Goal: Use online tool/utility: Utilize a website feature to perform a specific function

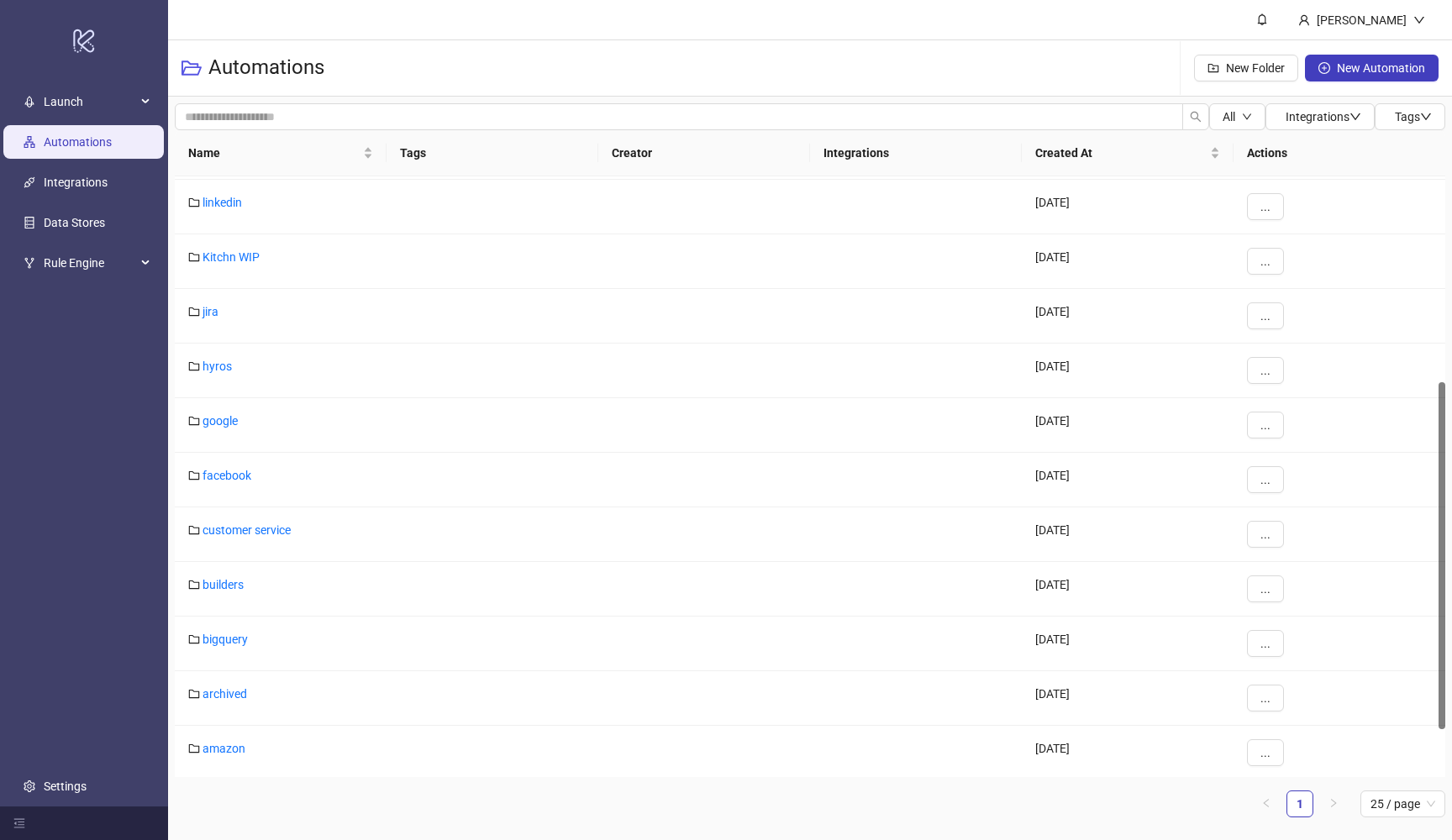
scroll to position [379, 0]
click at [248, 475] on link "facebook" at bounding box center [226, 474] width 49 height 13
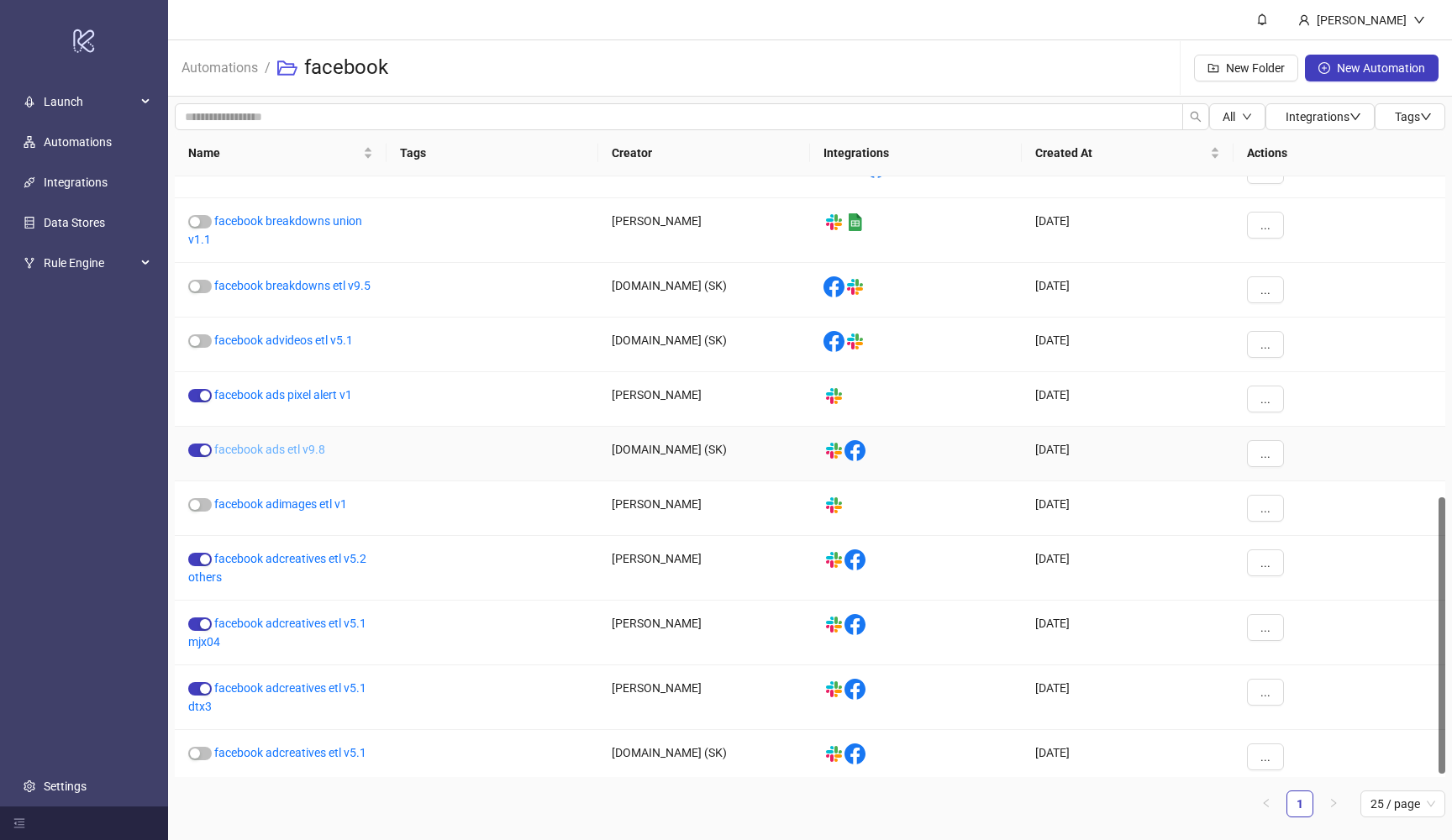
scroll to position [704, 0]
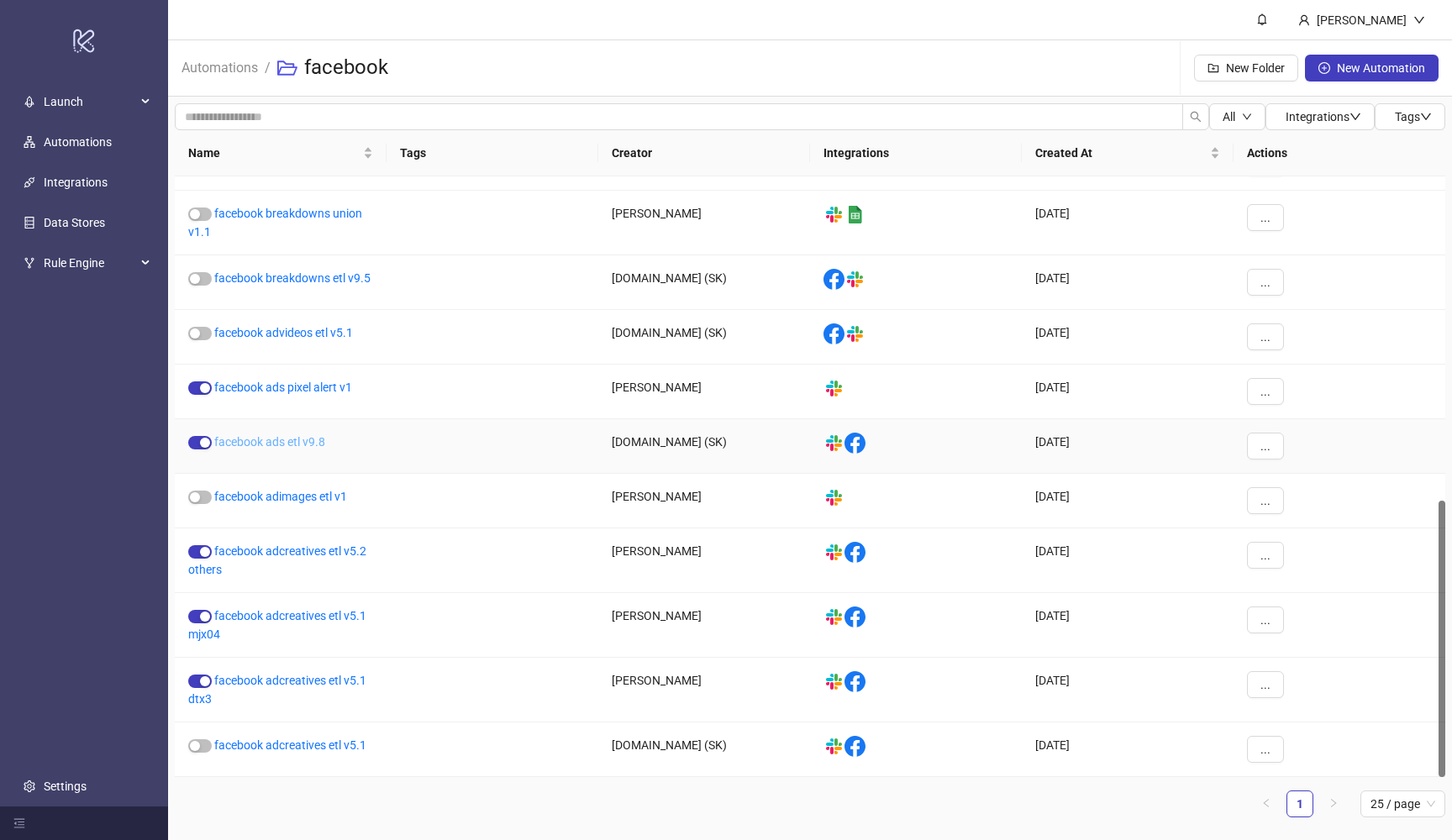
click at [296, 444] on link "facebook ads etl v9.8" at bounding box center [270, 442] width 111 height 13
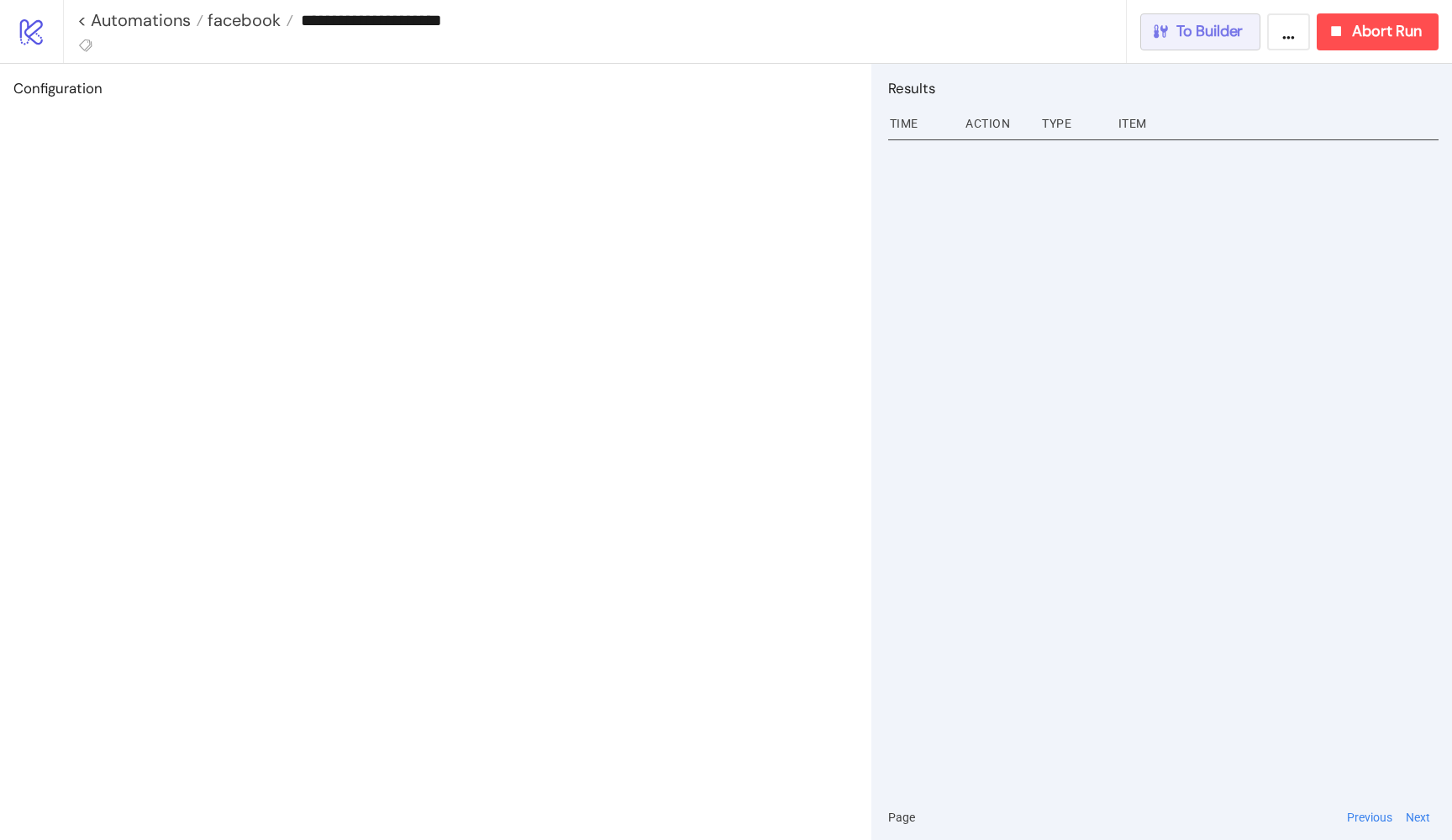
click at [1224, 38] on span "To Builder" at bounding box center [1210, 32] width 67 height 20
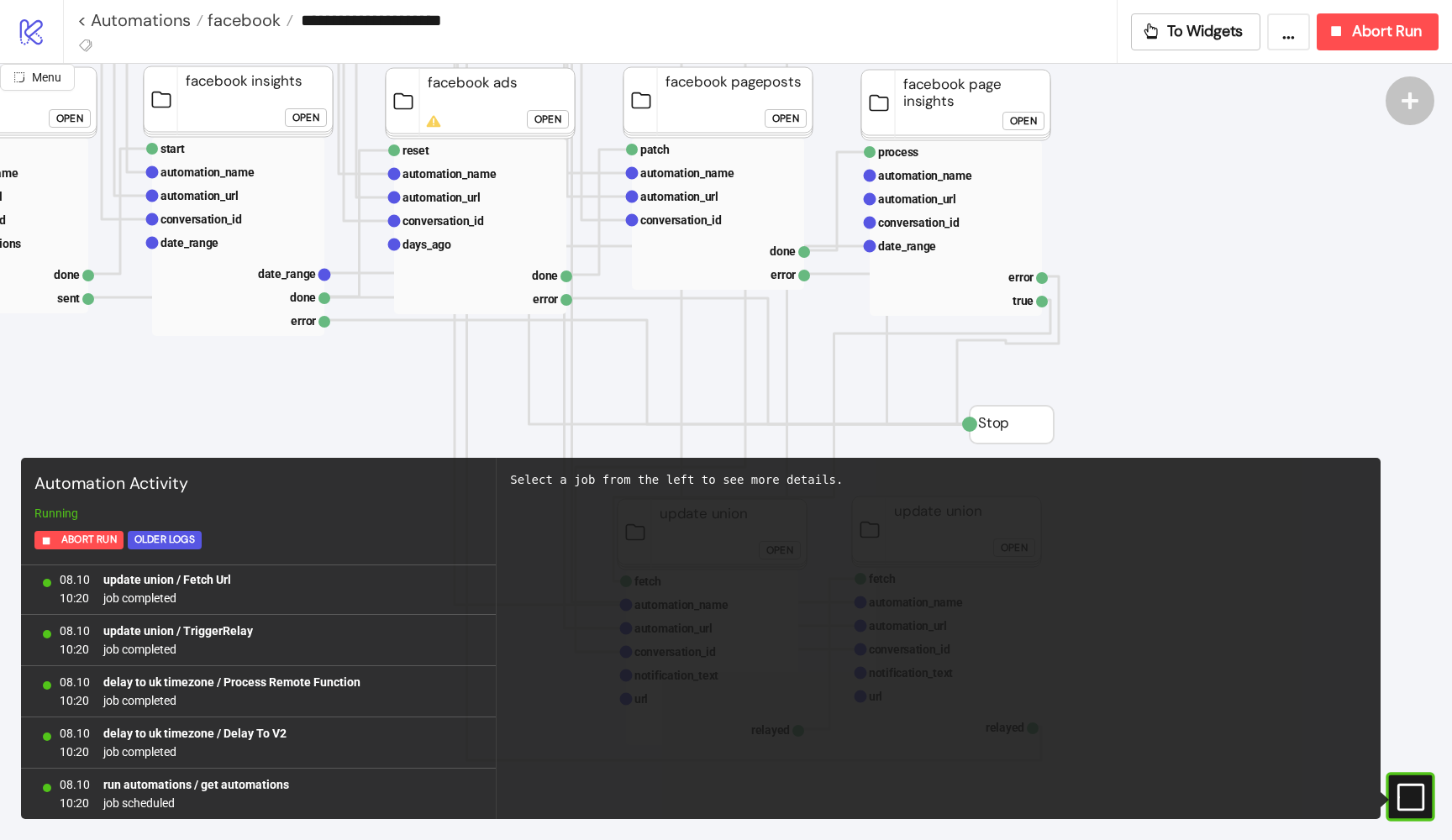
scroll to position [422, 391]
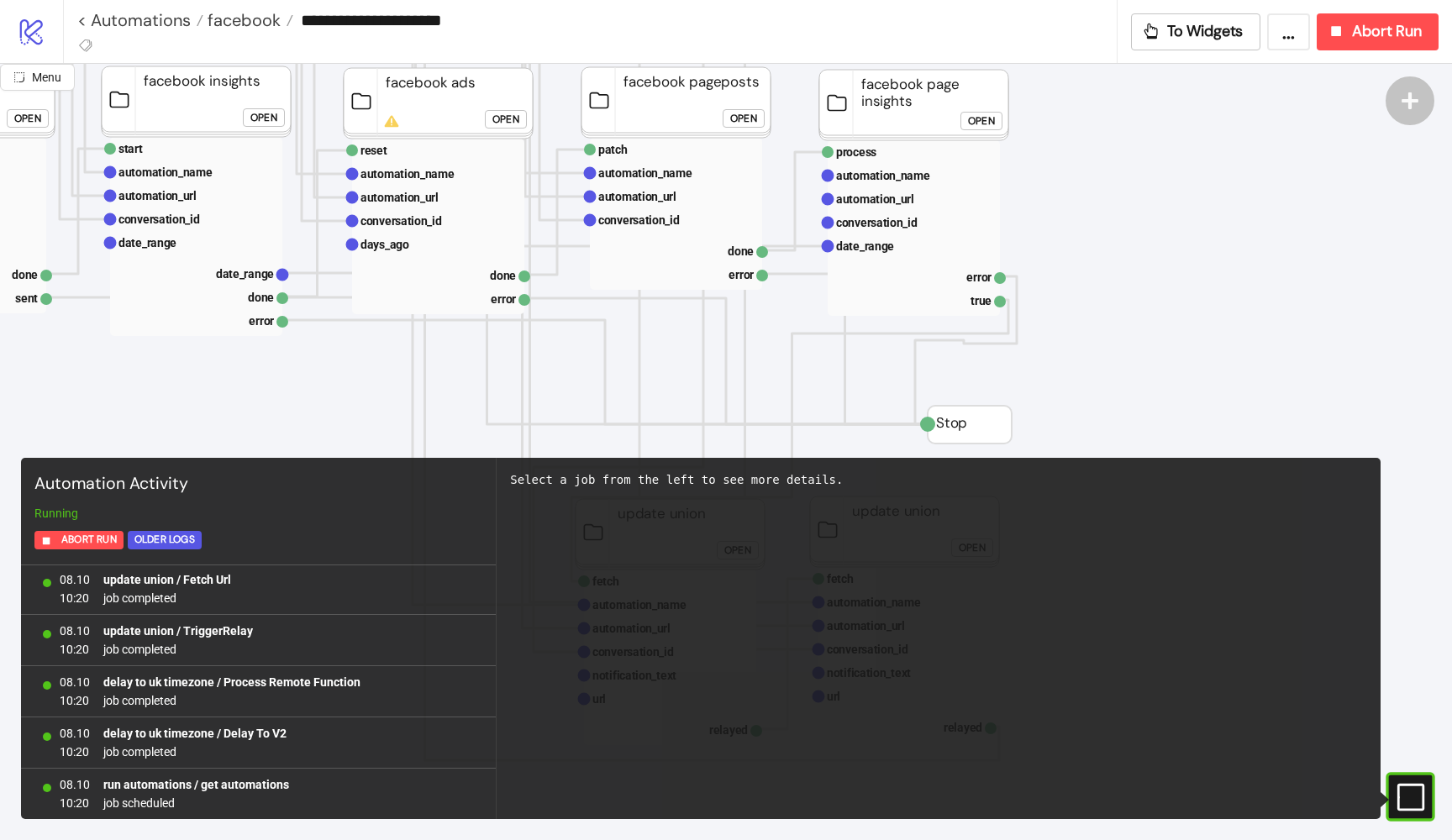
click at [983, 114] on div "Open" at bounding box center [982, 121] width 27 height 20
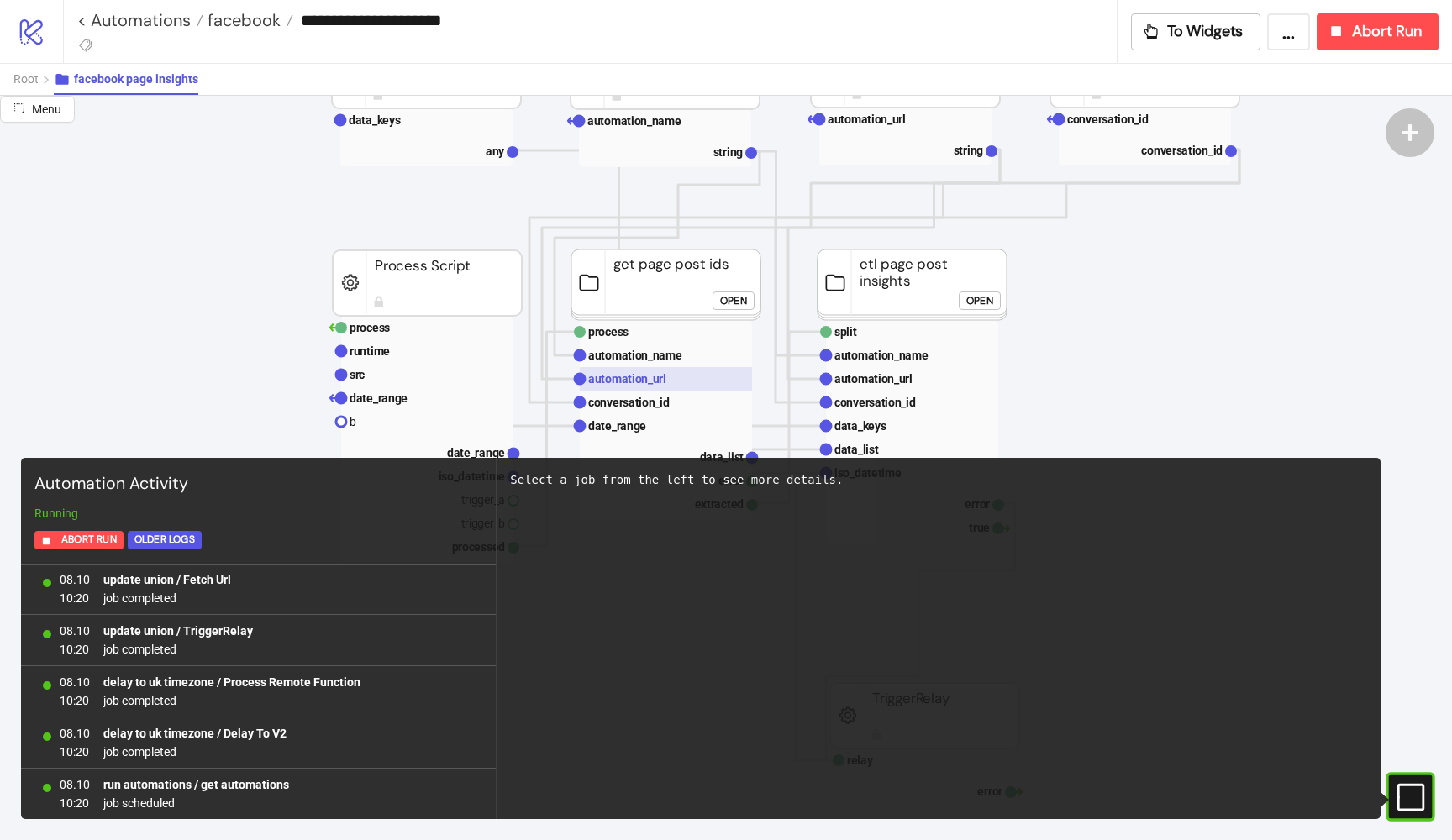
scroll to position [276, 143]
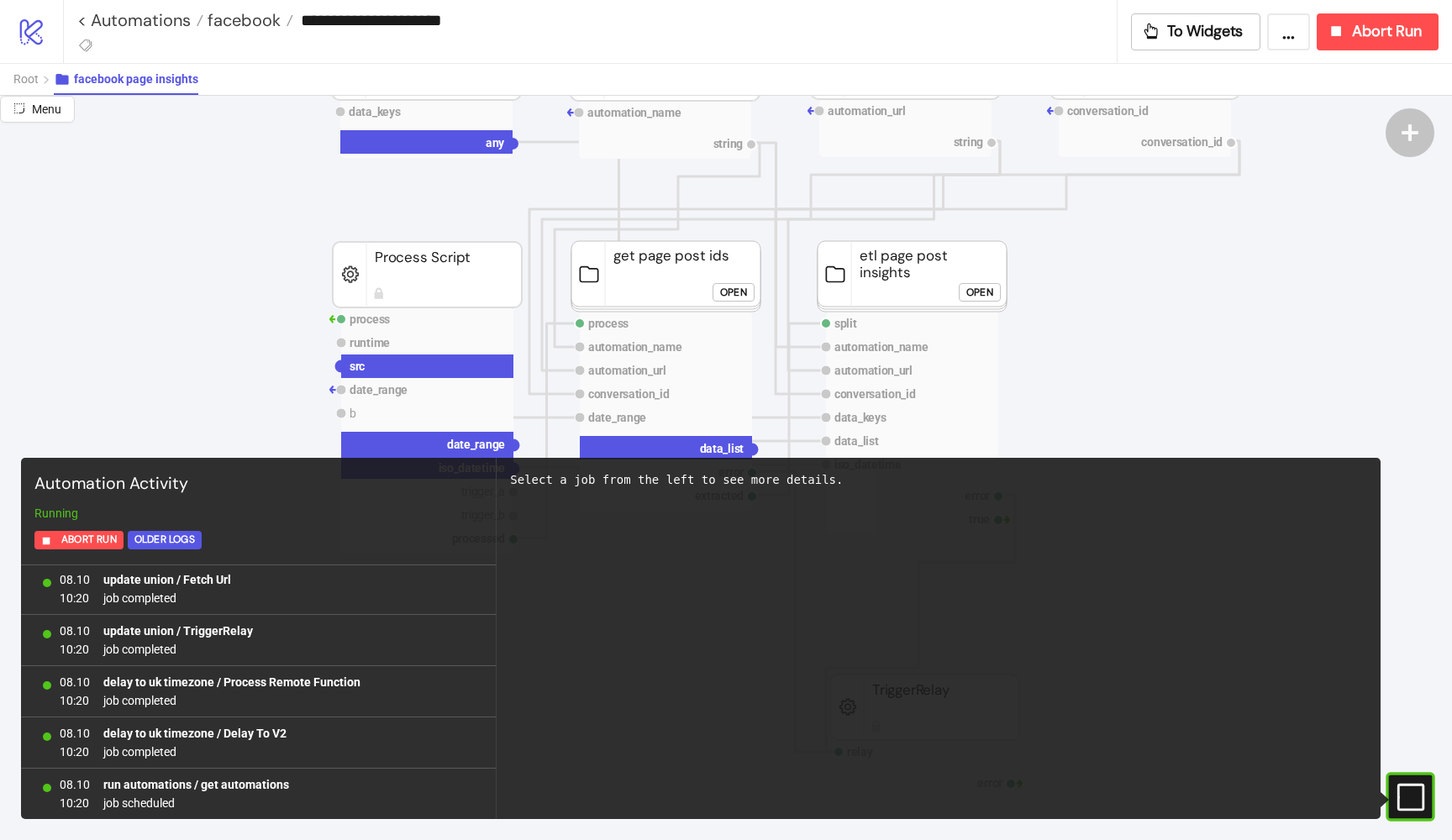
click at [344, 371] on circle at bounding box center [340, 366] width 10 height 10
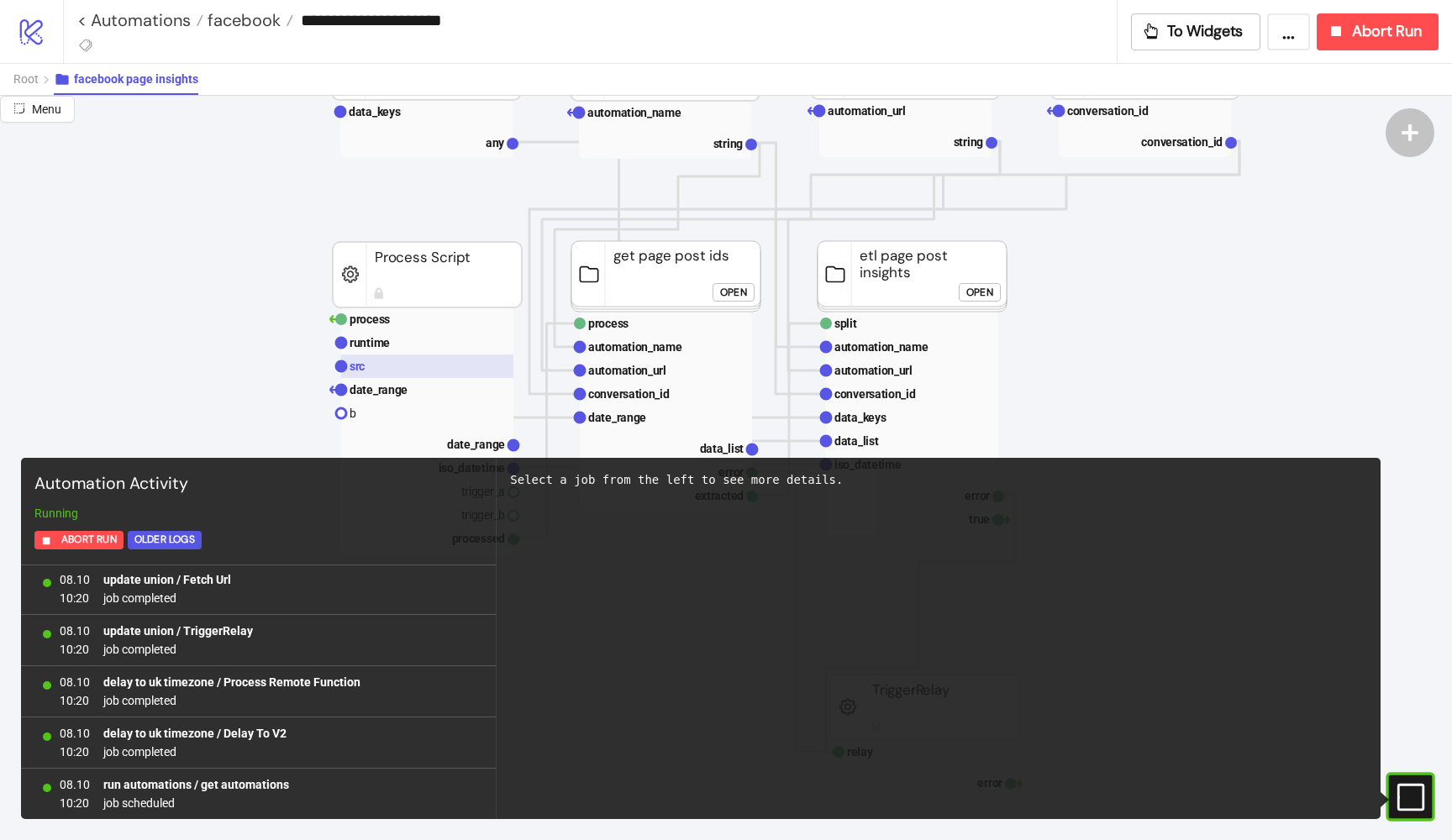
click at [363, 365] on text "src" at bounding box center [356, 366] width 15 height 13
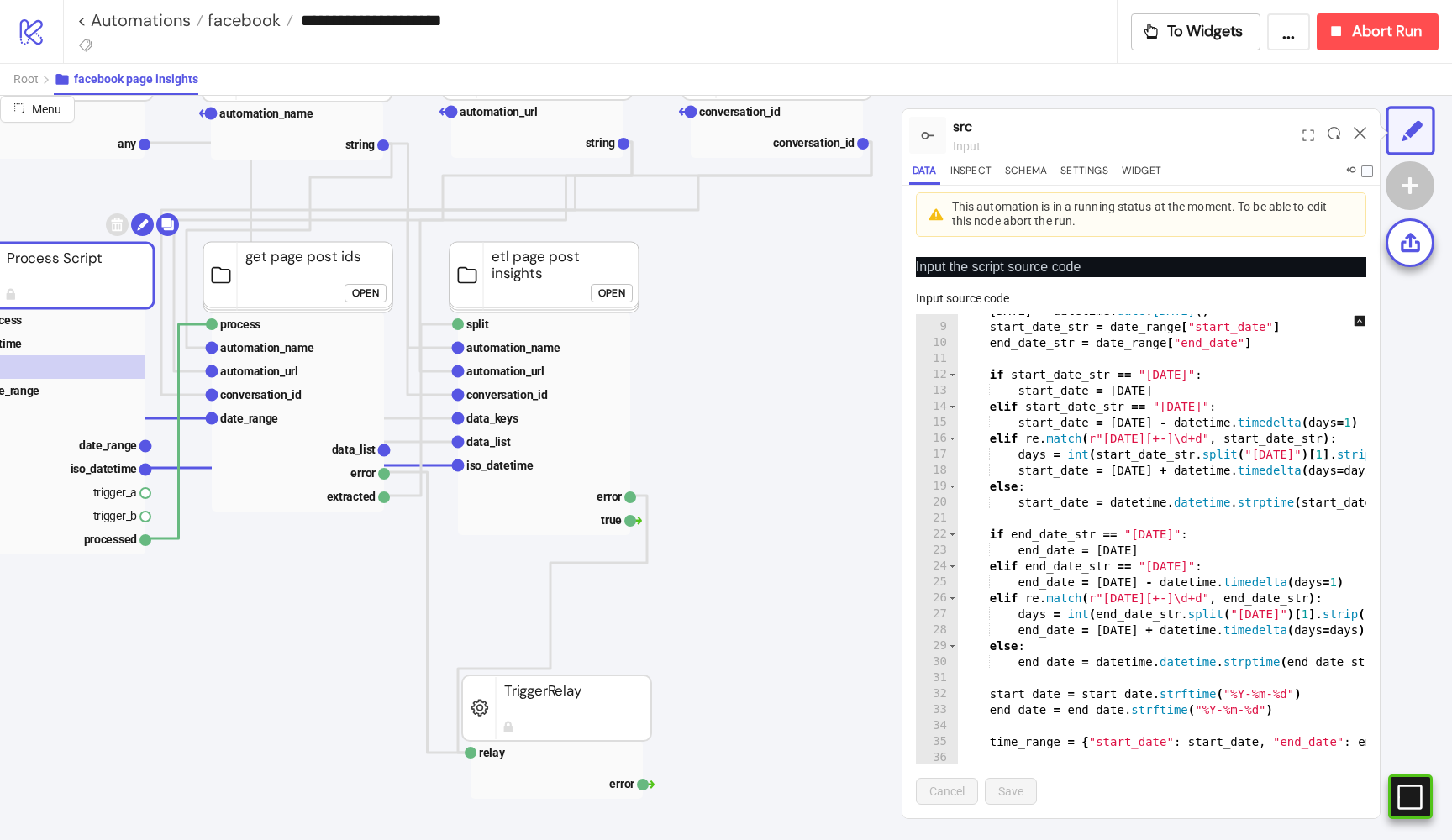
scroll to position [268, 512]
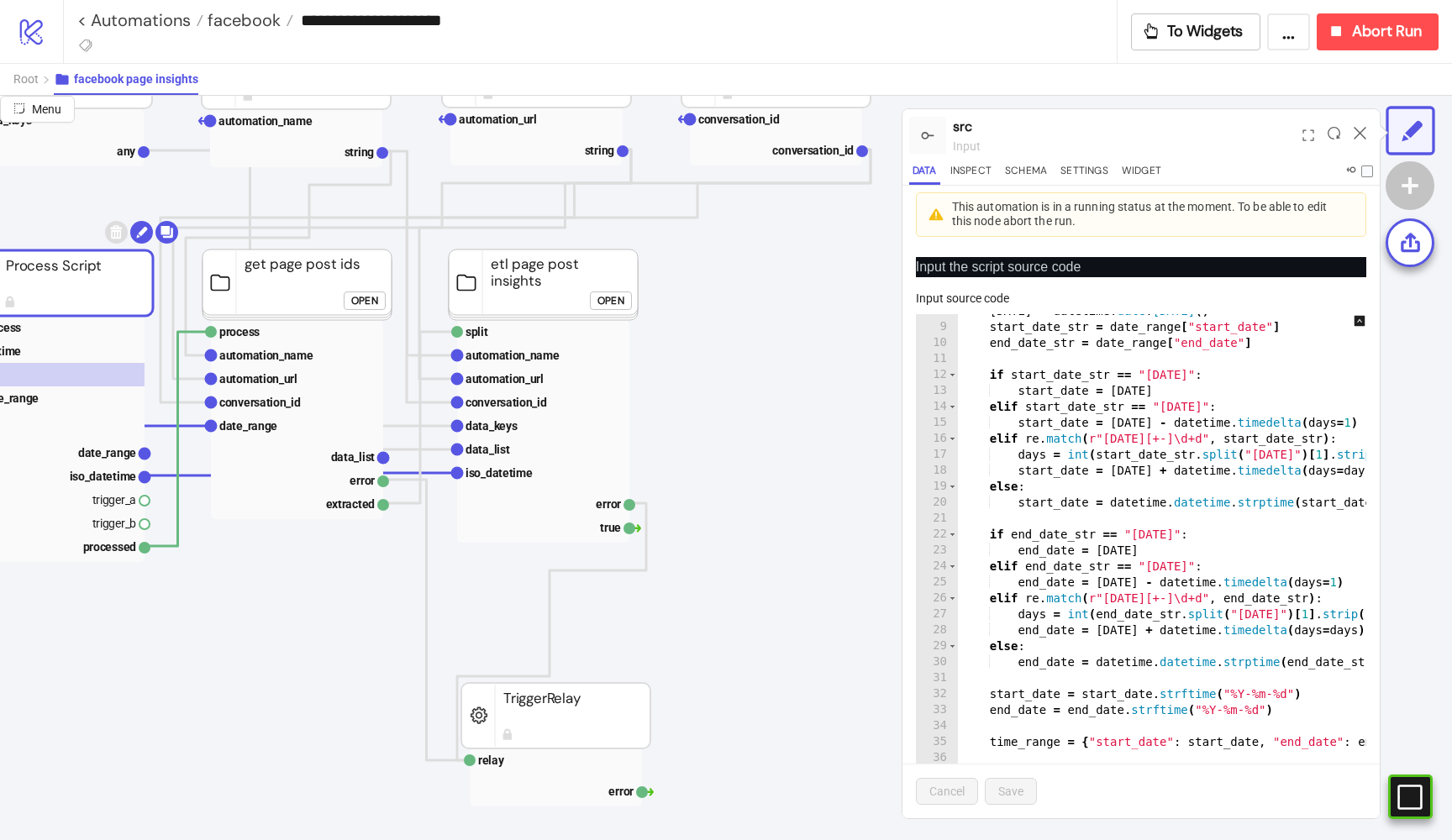
click at [612, 301] on div "Open" at bounding box center [611, 300] width 27 height 20
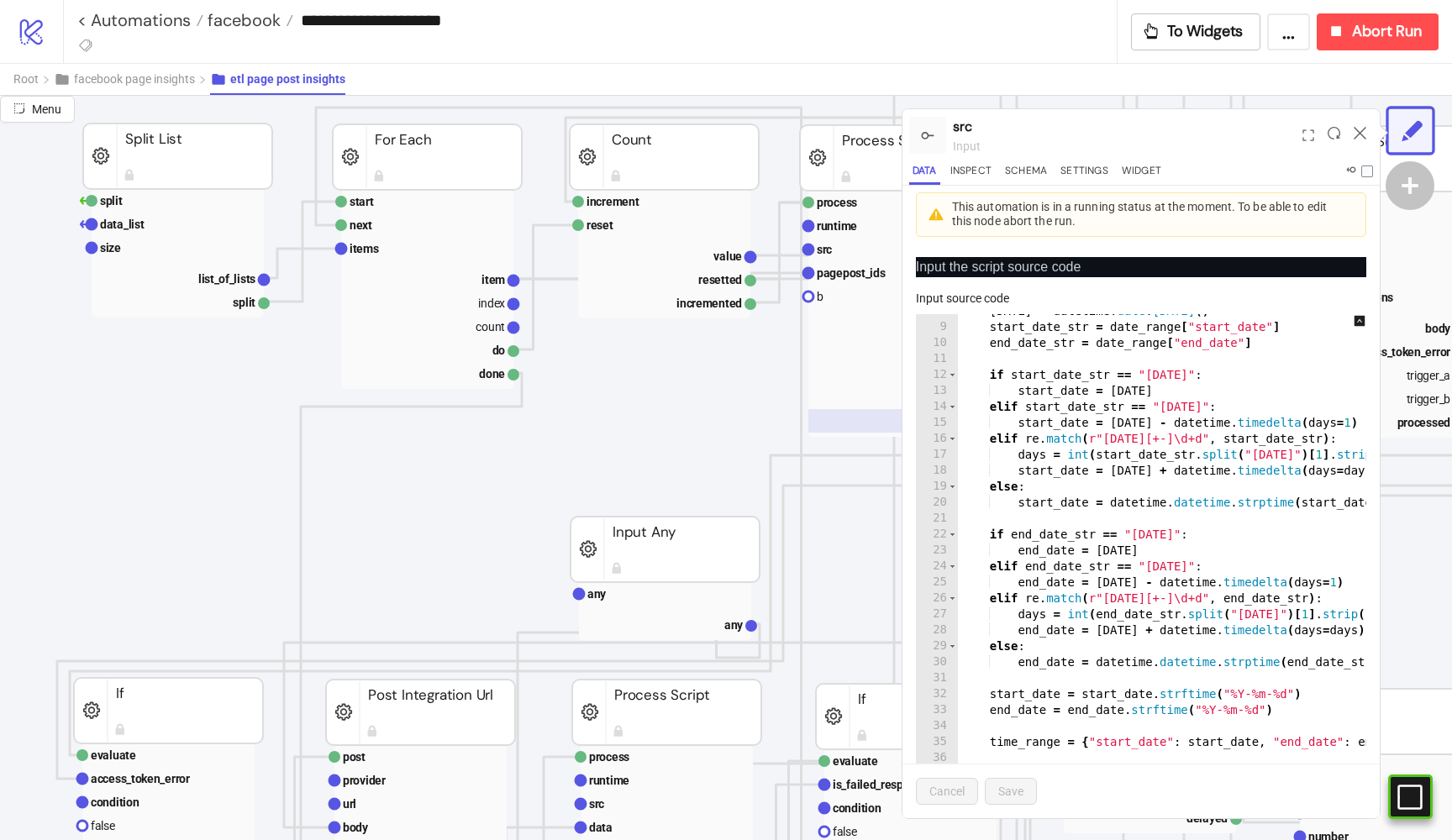
scroll to position [270, 131]
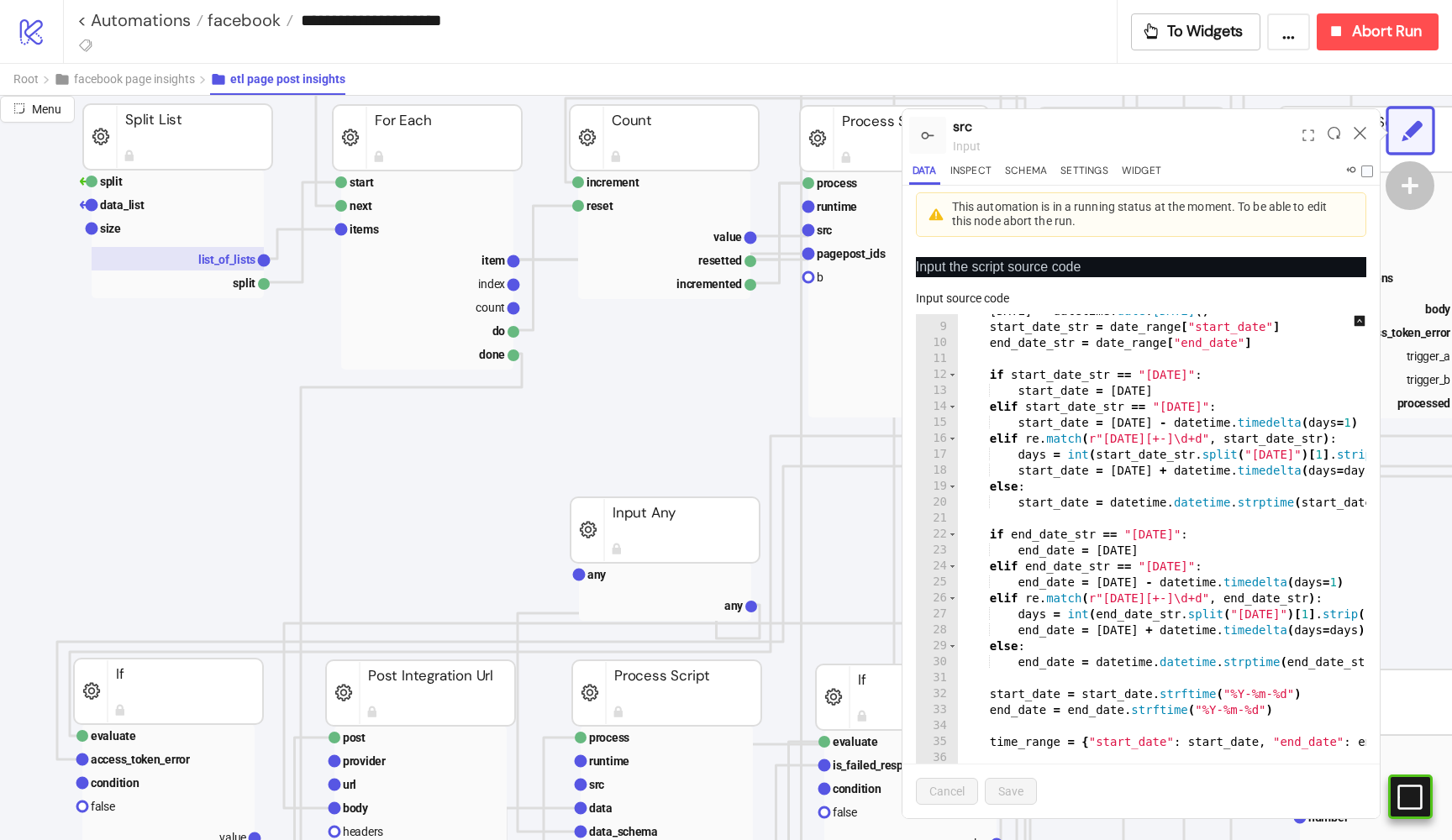
click at [247, 259] on text "list_of_lists" at bounding box center [227, 259] width 57 height 13
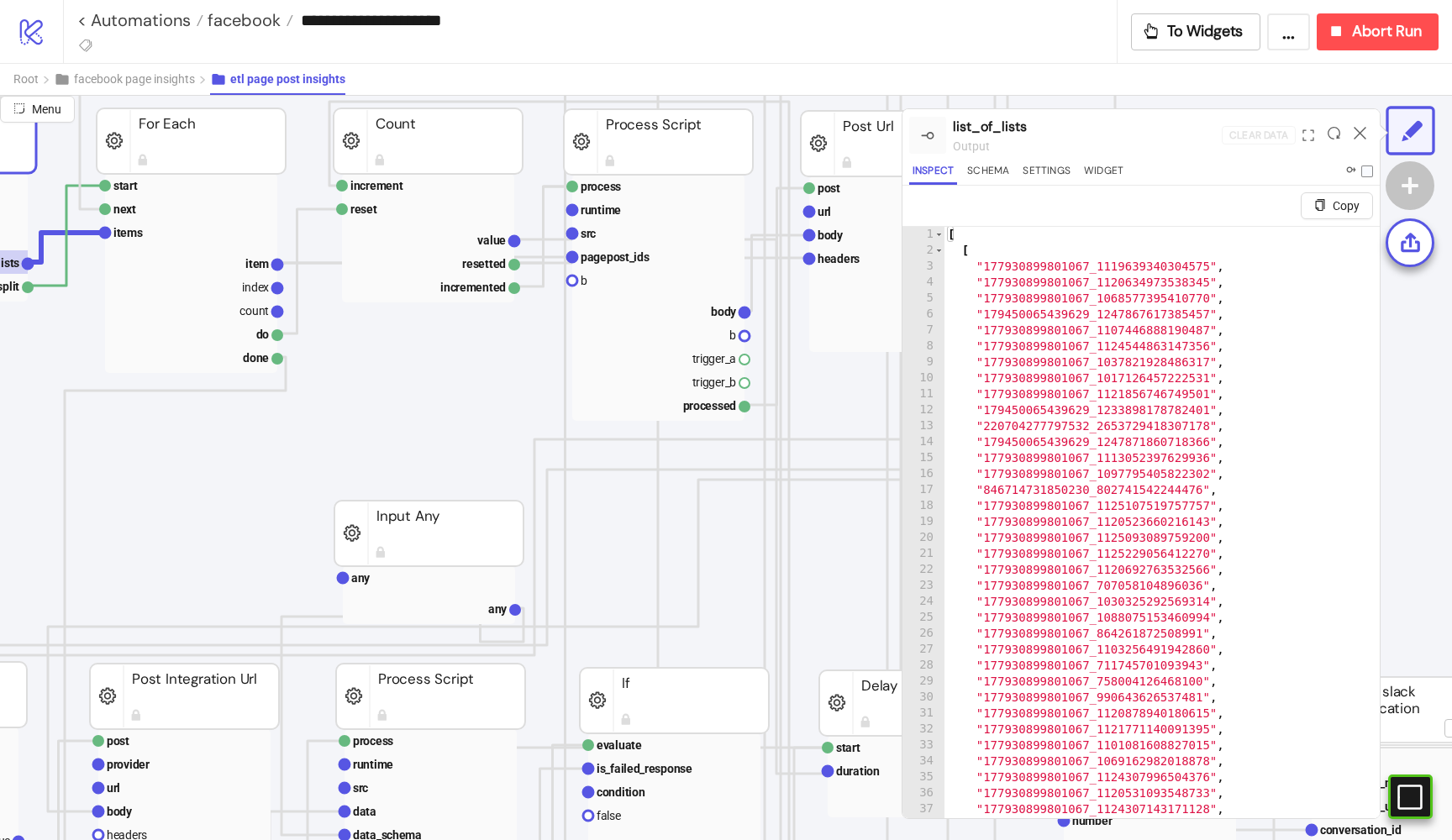
scroll to position [266, 376]
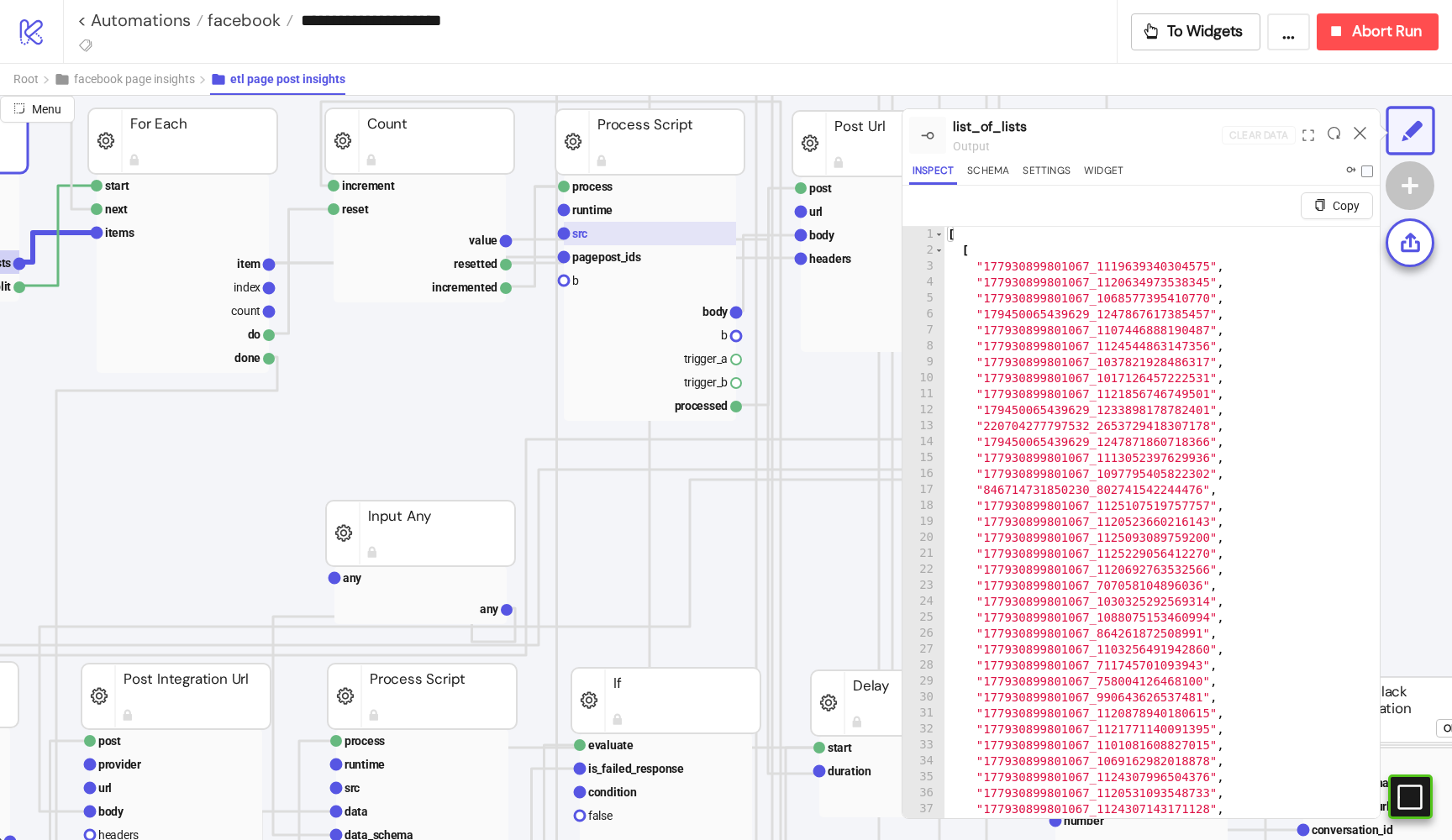
click at [586, 236] on text "src" at bounding box center [579, 233] width 15 height 13
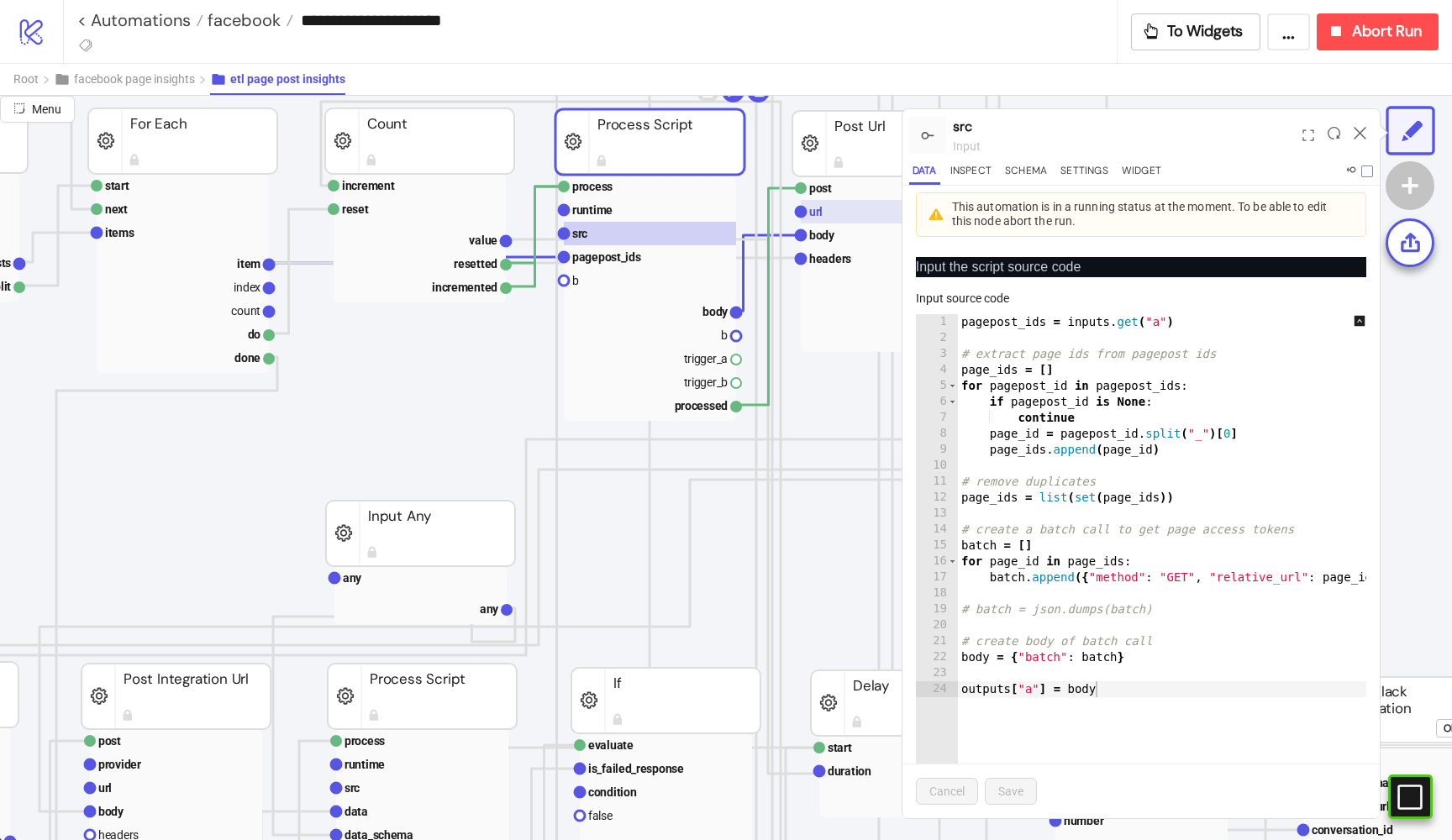
click at [822, 208] on text "url" at bounding box center [815, 211] width 13 height 13
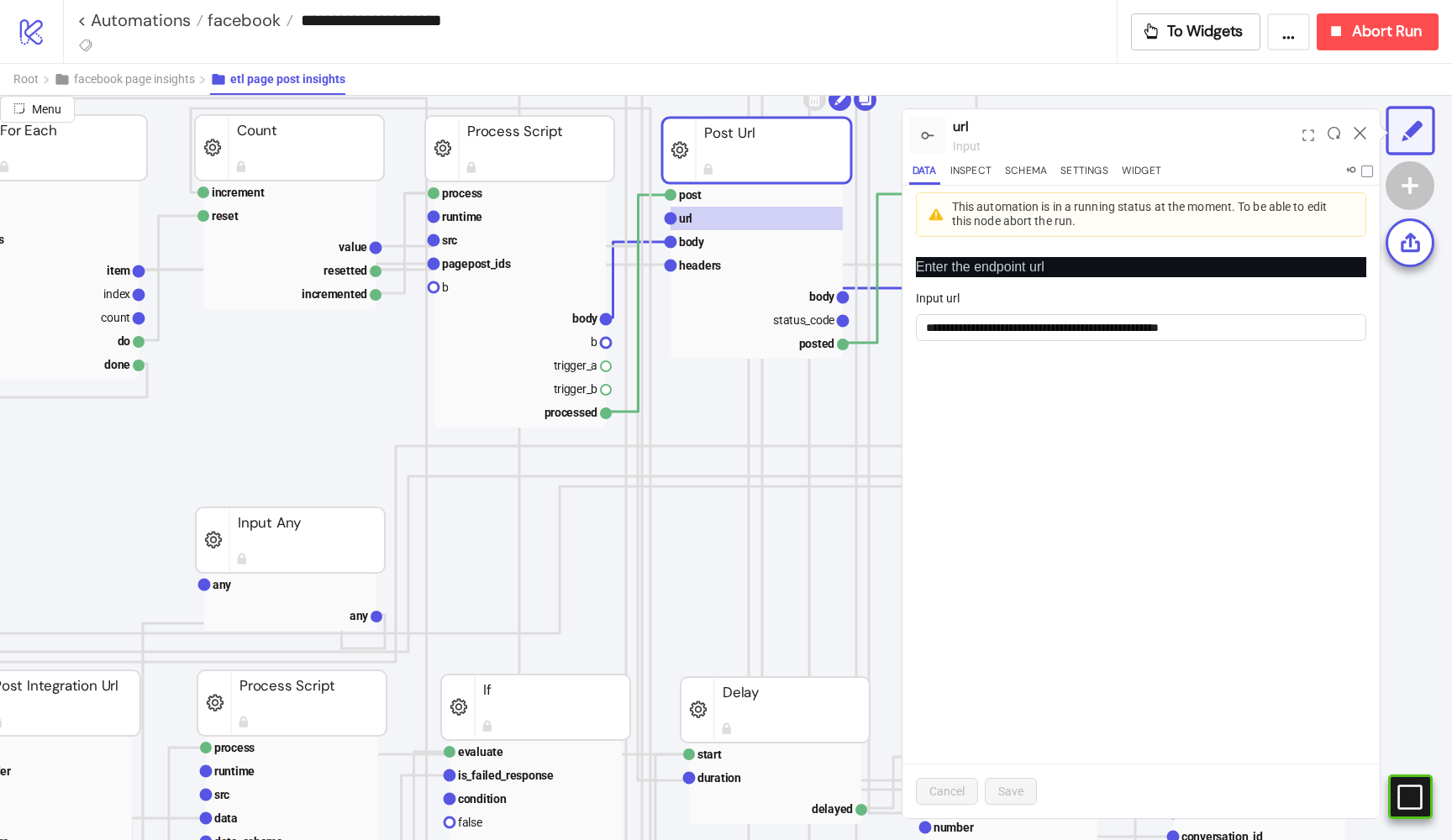
scroll to position [259, 511]
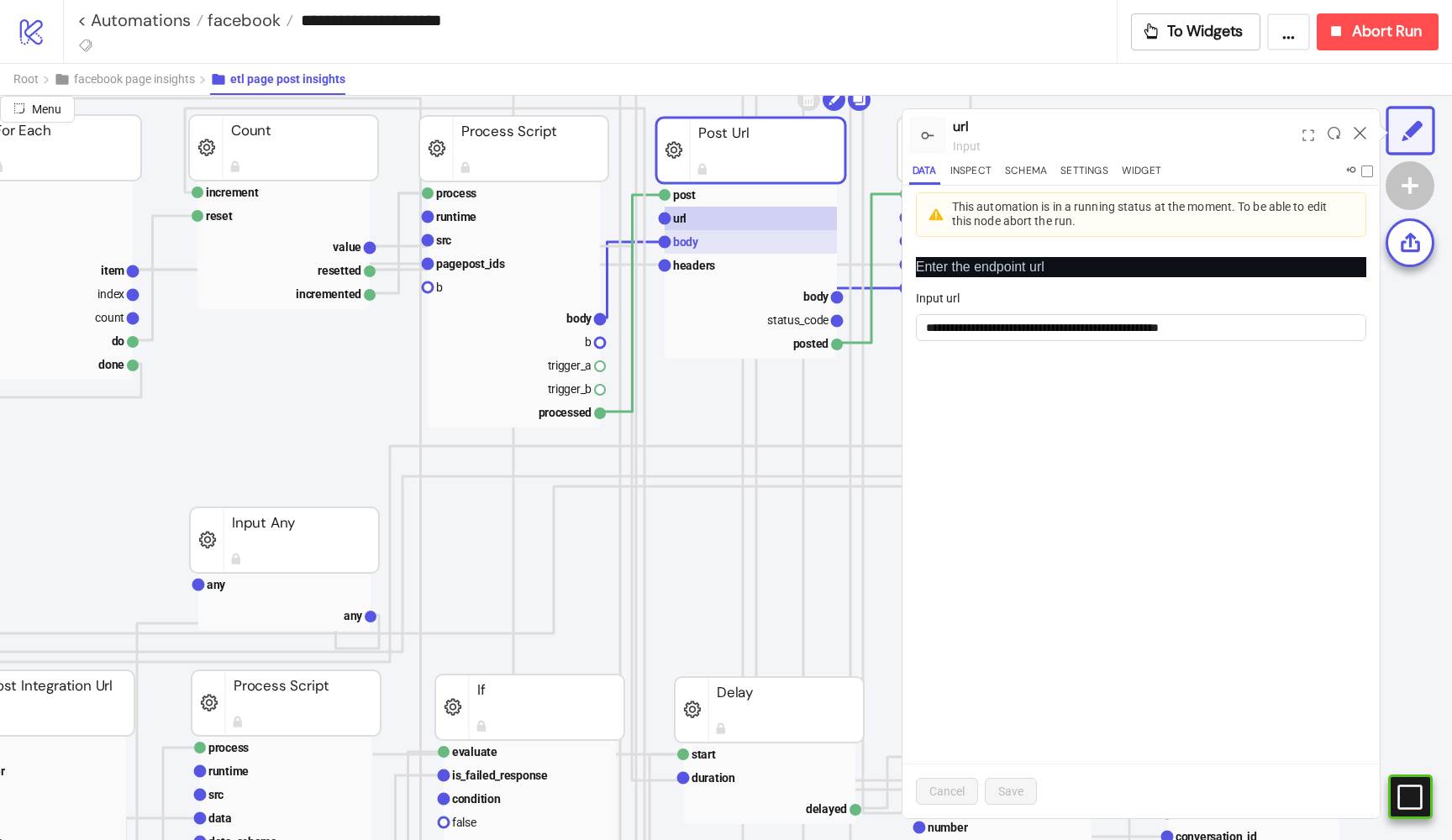
click at [701, 241] on rect at bounding box center [750, 241] width 172 height 23
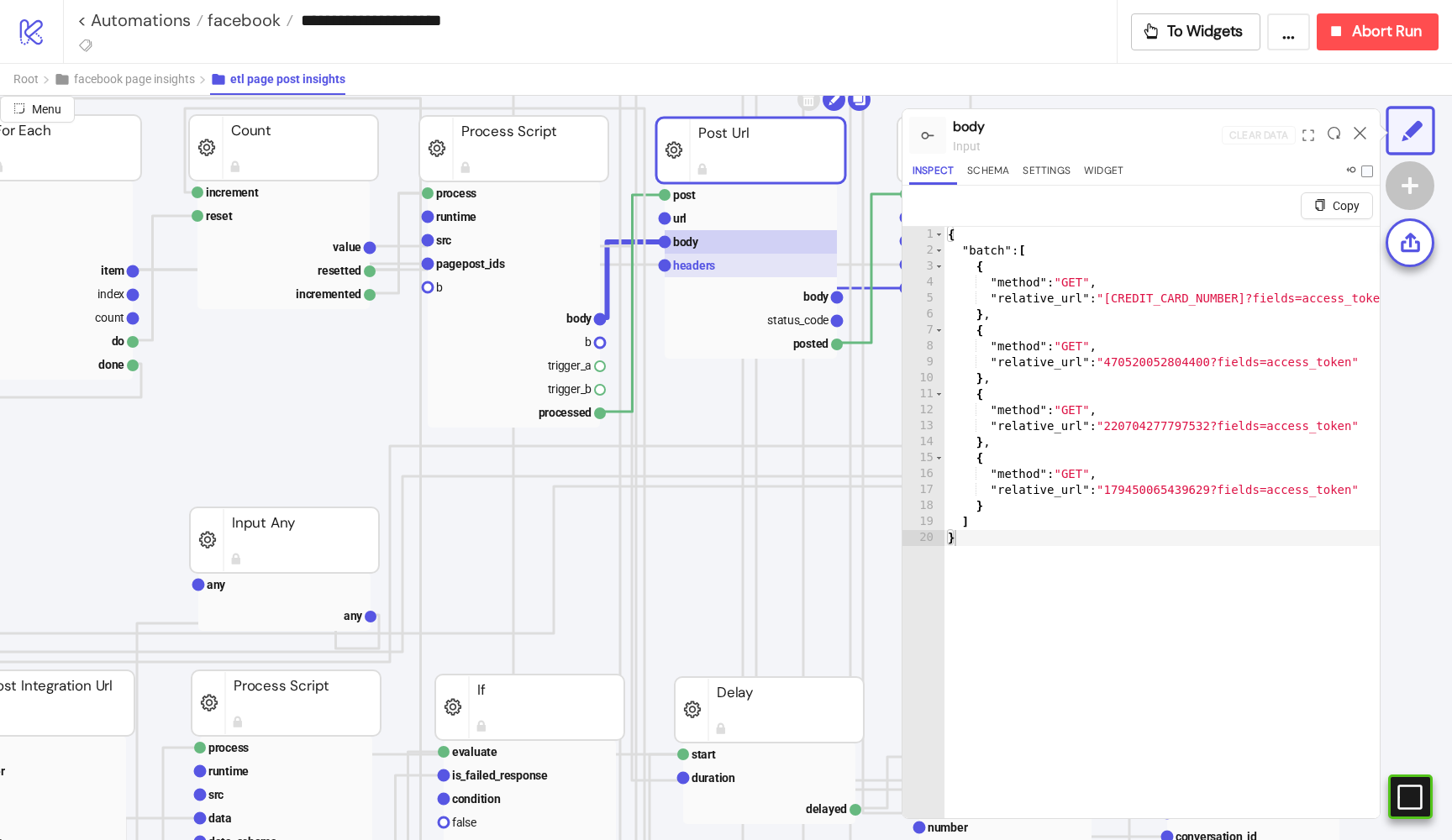
click at [720, 266] on rect at bounding box center [750, 265] width 172 height 23
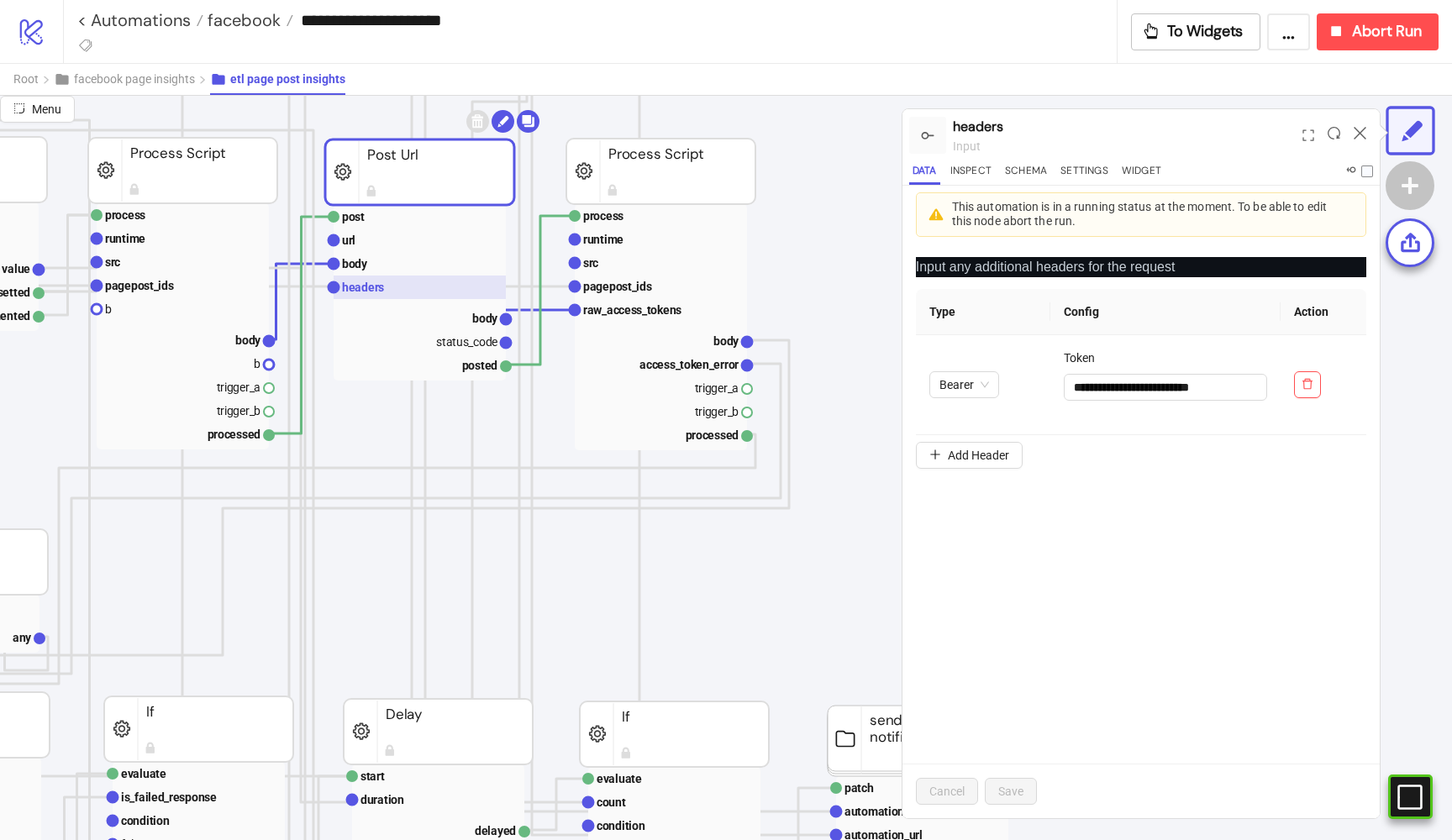
scroll to position [238, 847]
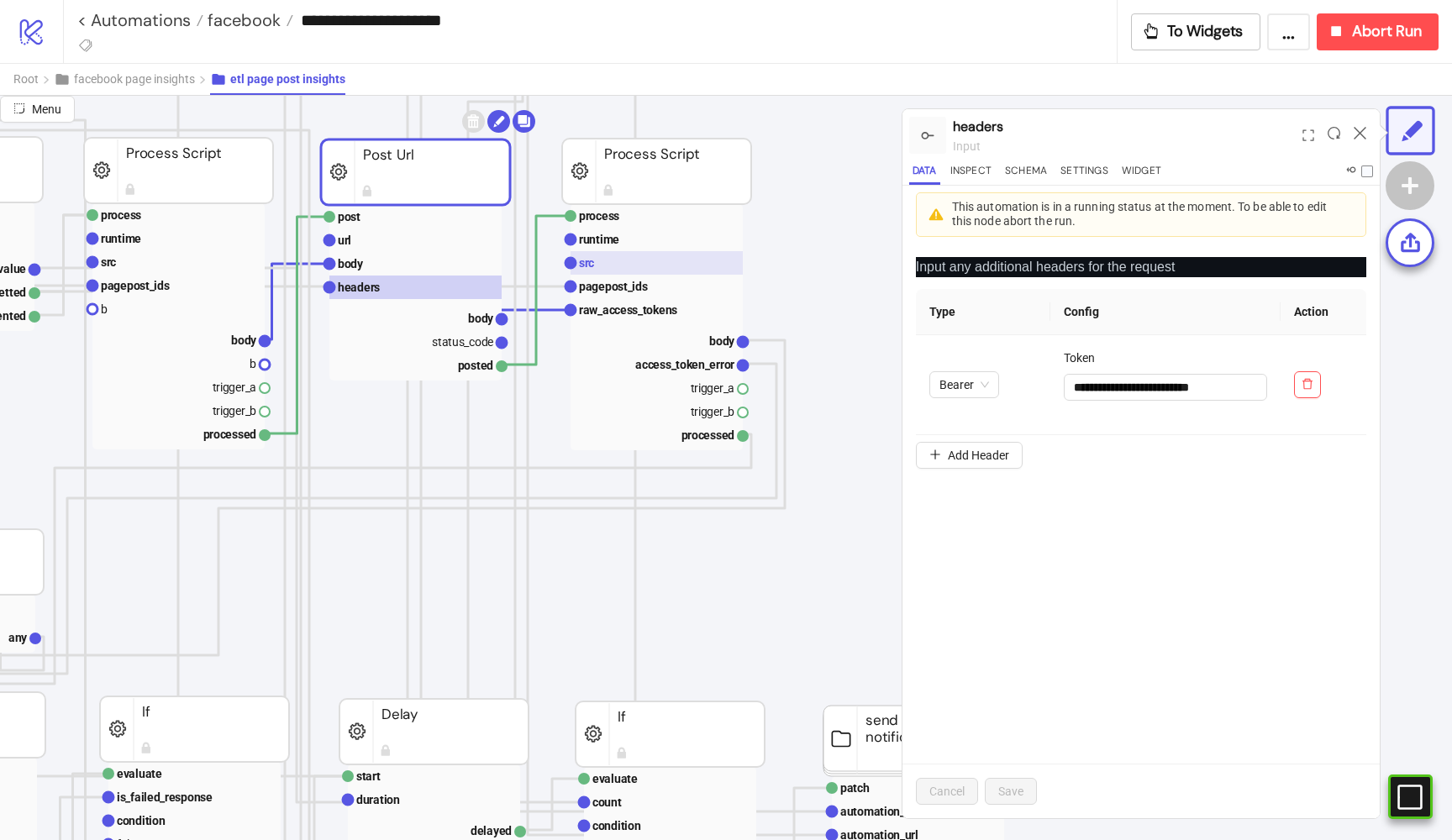
click at [645, 258] on rect at bounding box center [656, 263] width 172 height 23
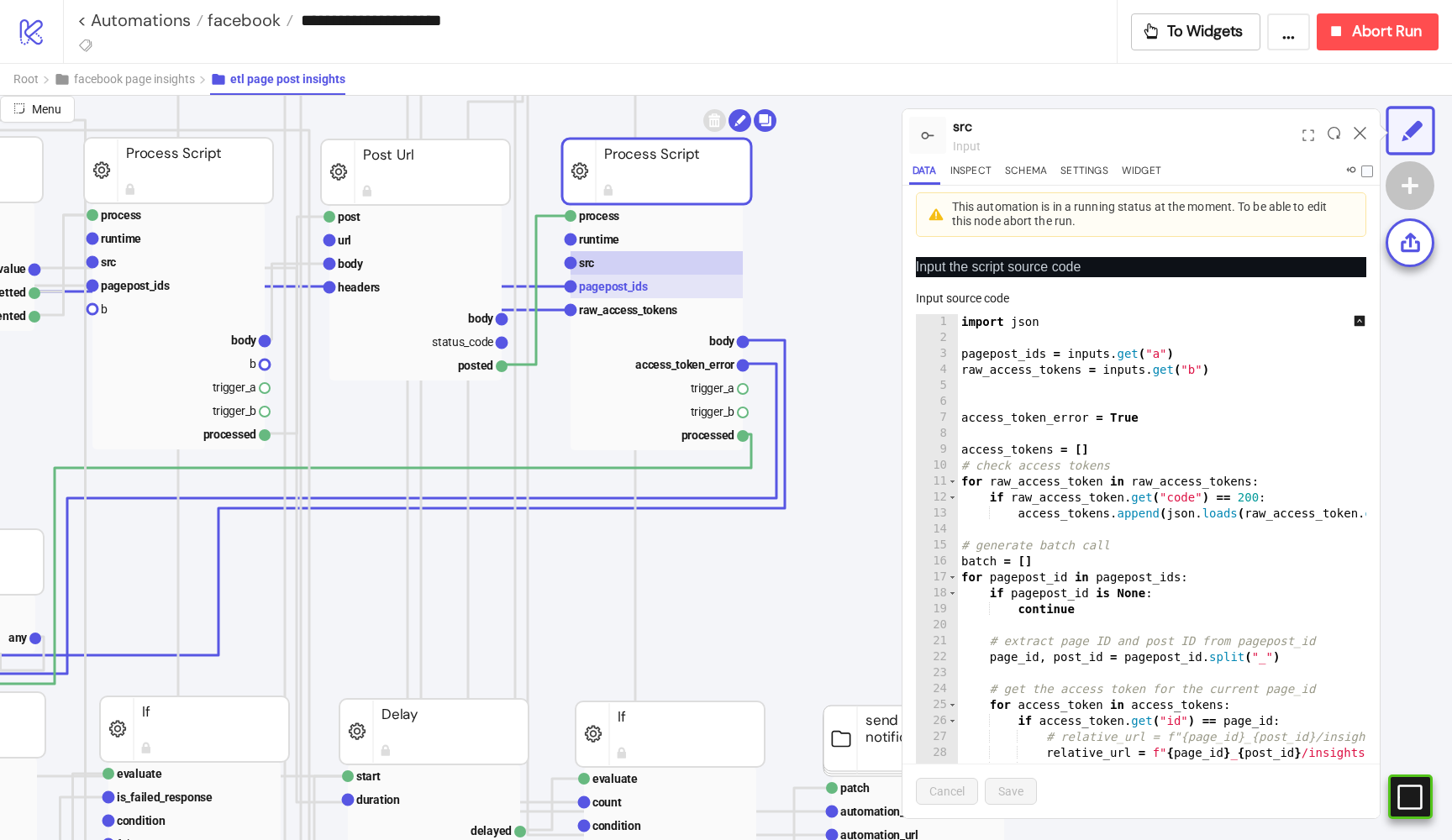
click at [625, 285] on text "pagepost_ids" at bounding box center [613, 286] width 69 height 13
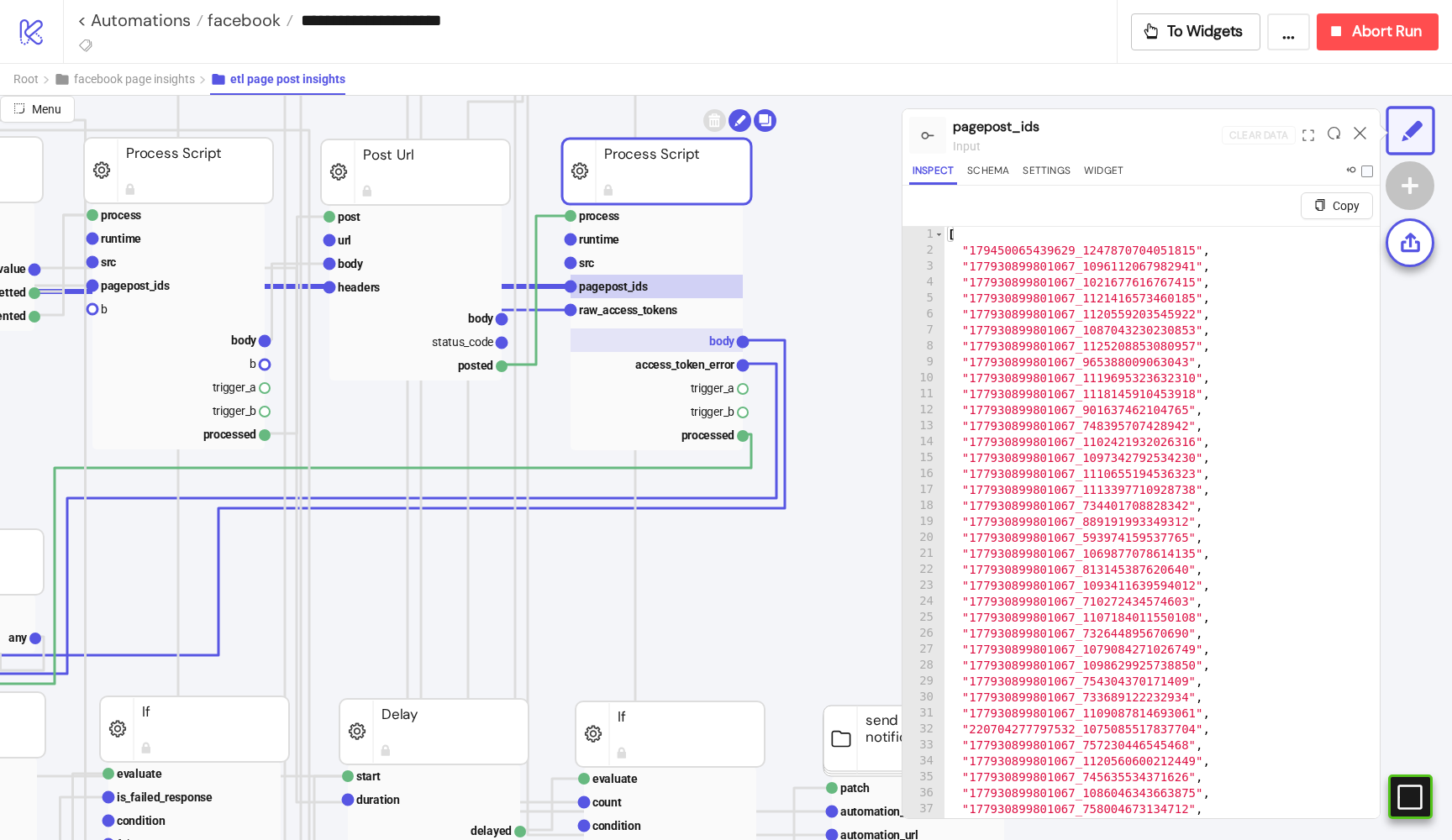
click at [649, 334] on rect at bounding box center [656, 340] width 172 height 23
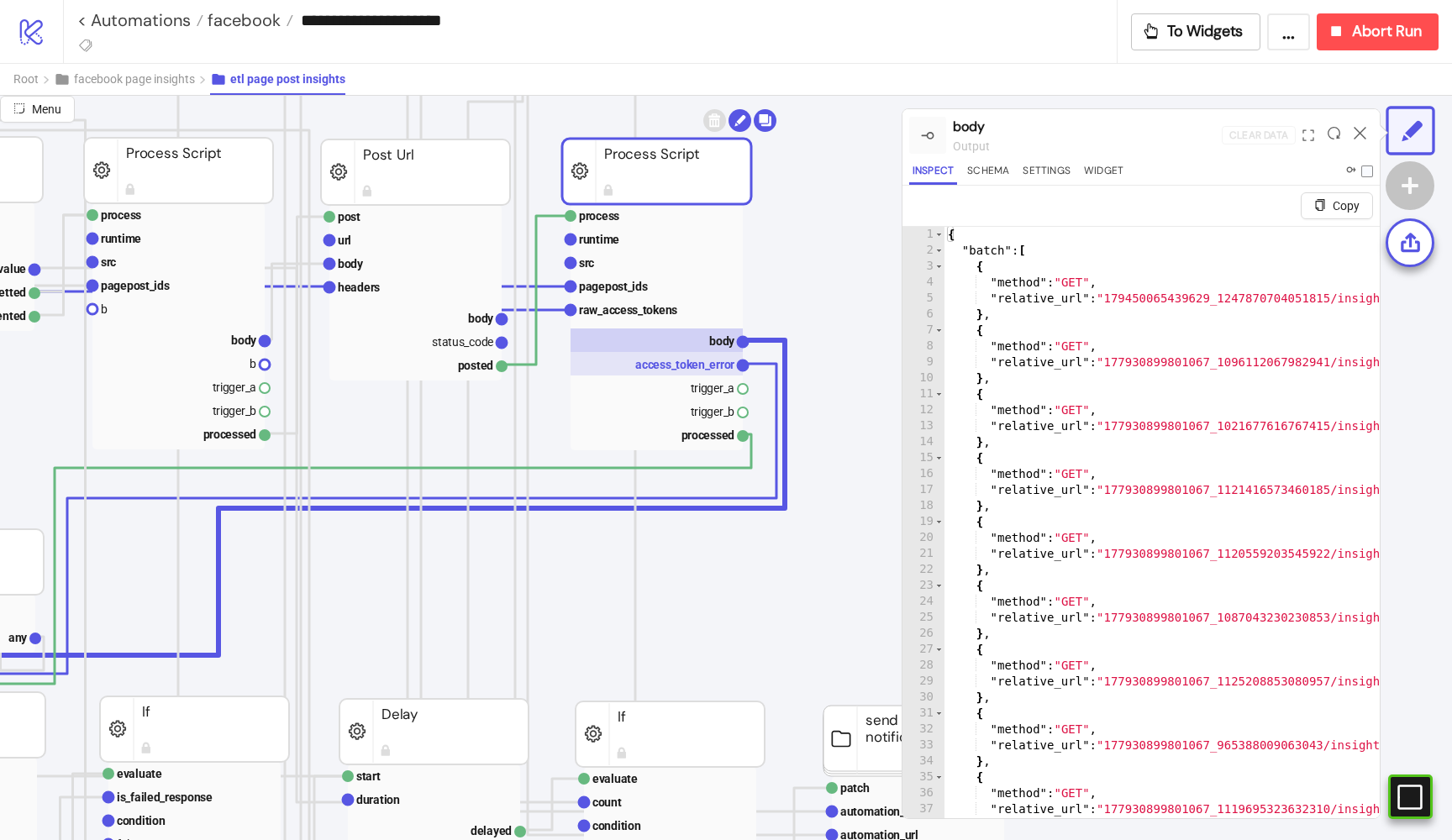
click at [645, 363] on text "access_token_error" at bounding box center [684, 364] width 99 height 13
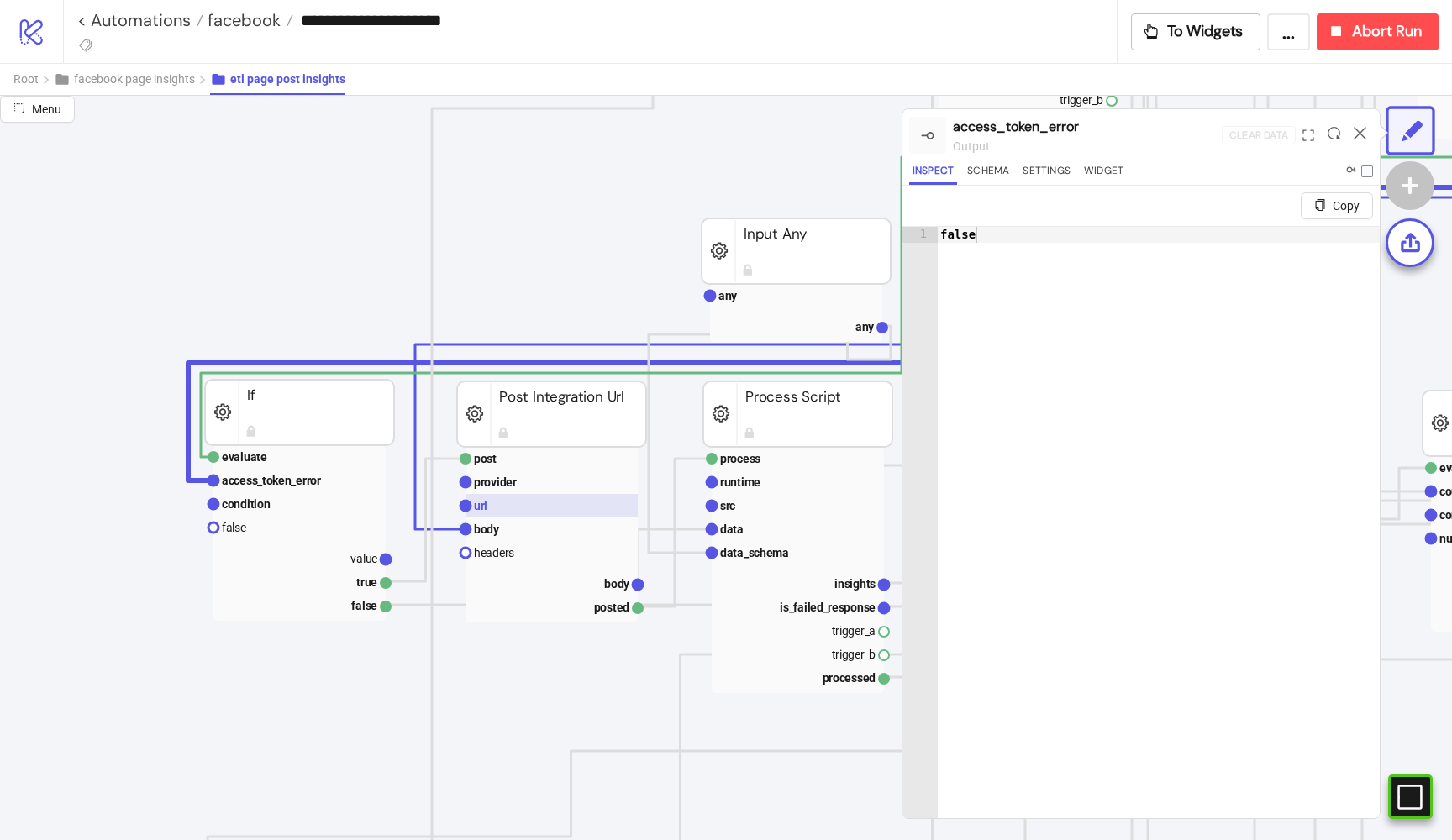
scroll to position [569, 0]
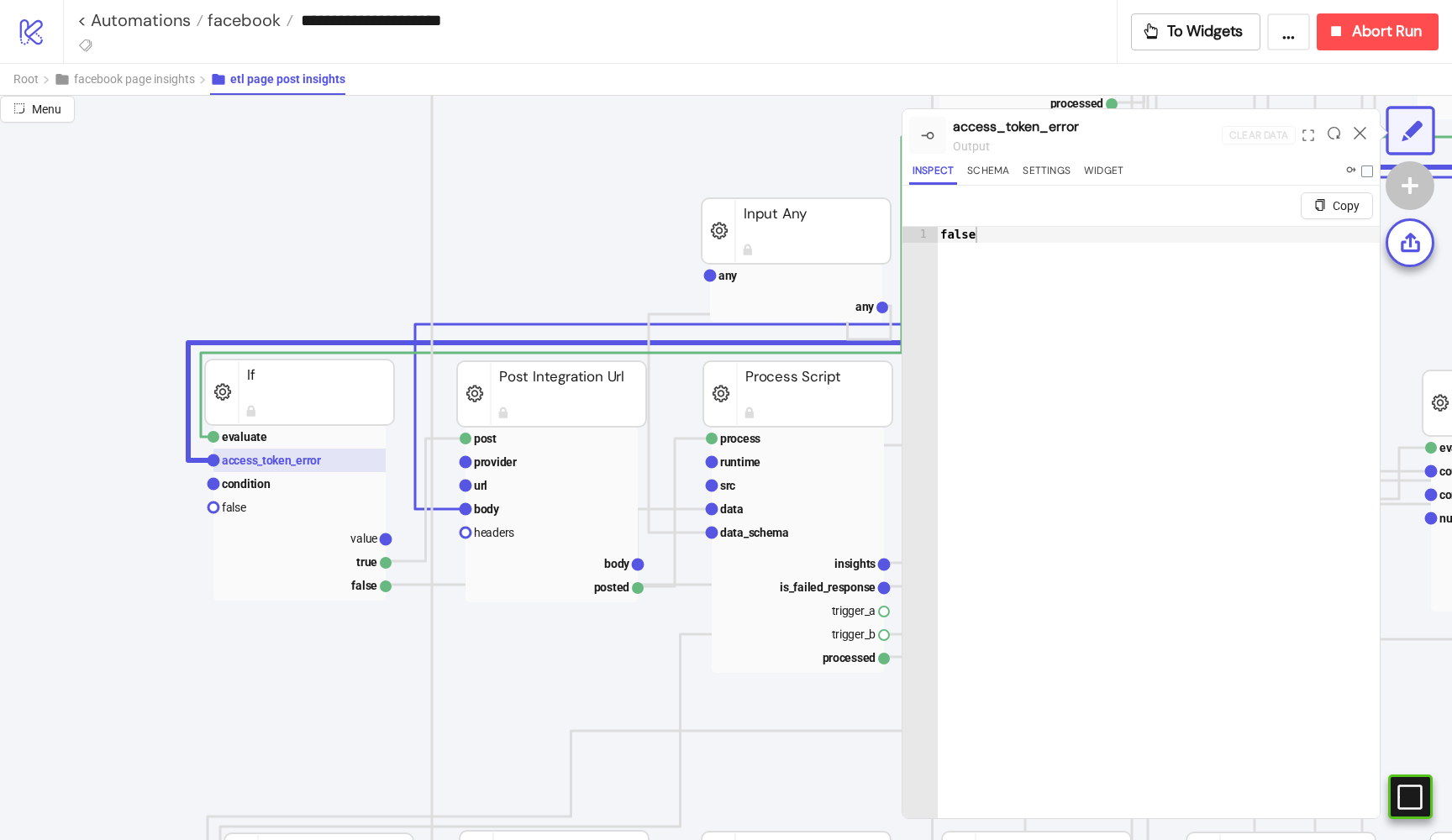
click at [299, 467] on rect at bounding box center [299, 461] width 172 height 23
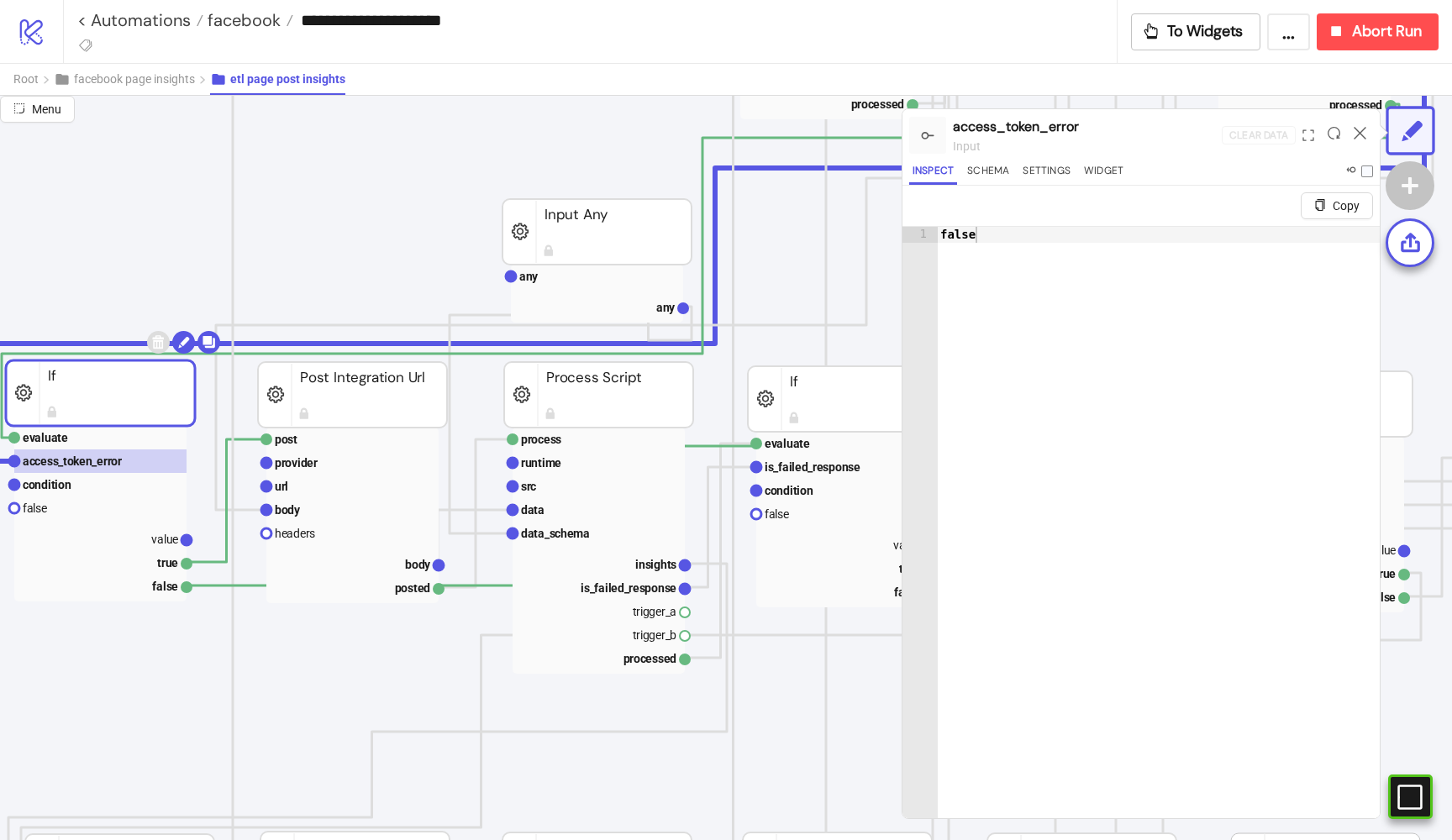
scroll to position [570, 204]
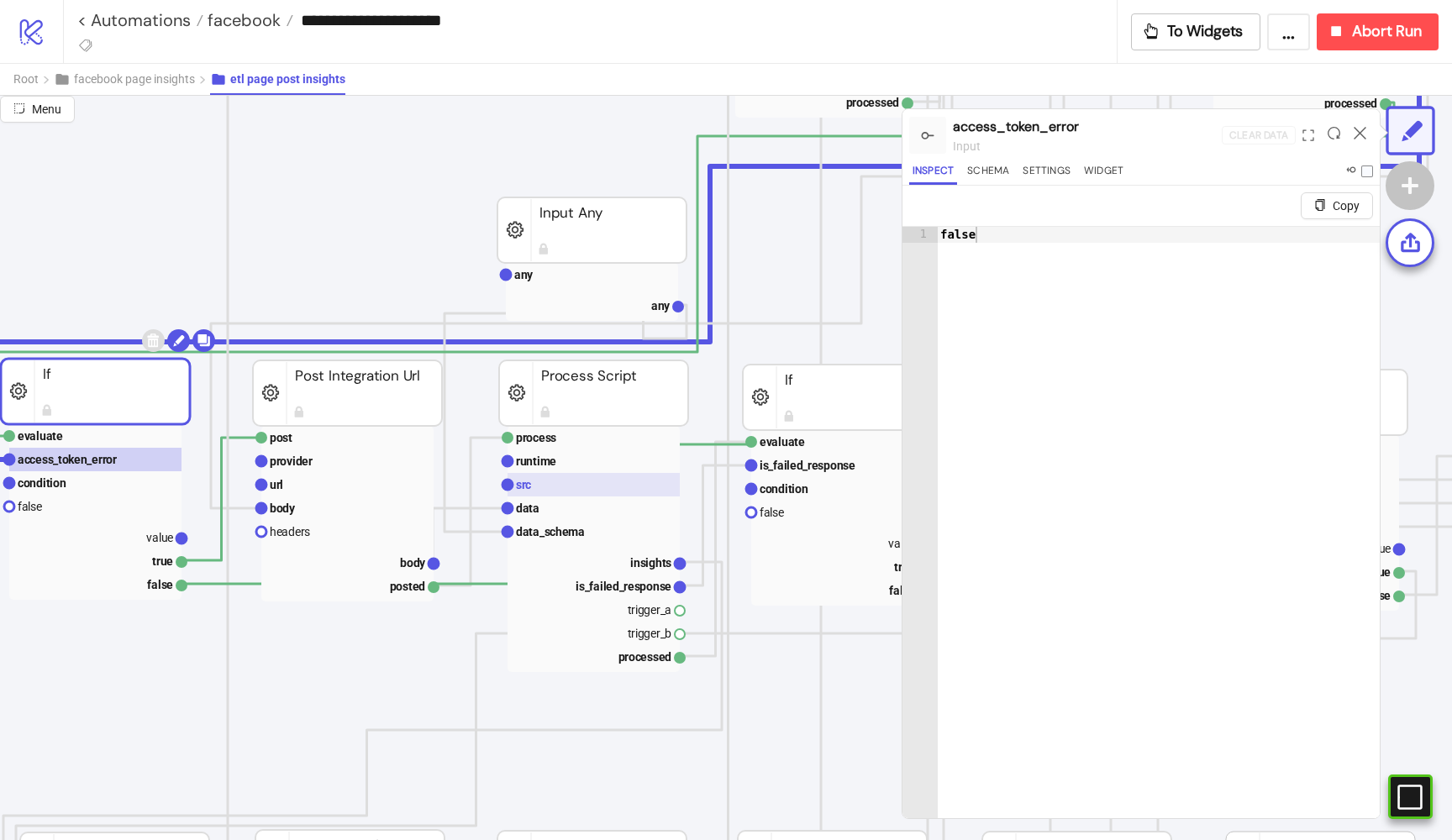
click at [570, 477] on rect at bounding box center [593, 485] width 172 height 23
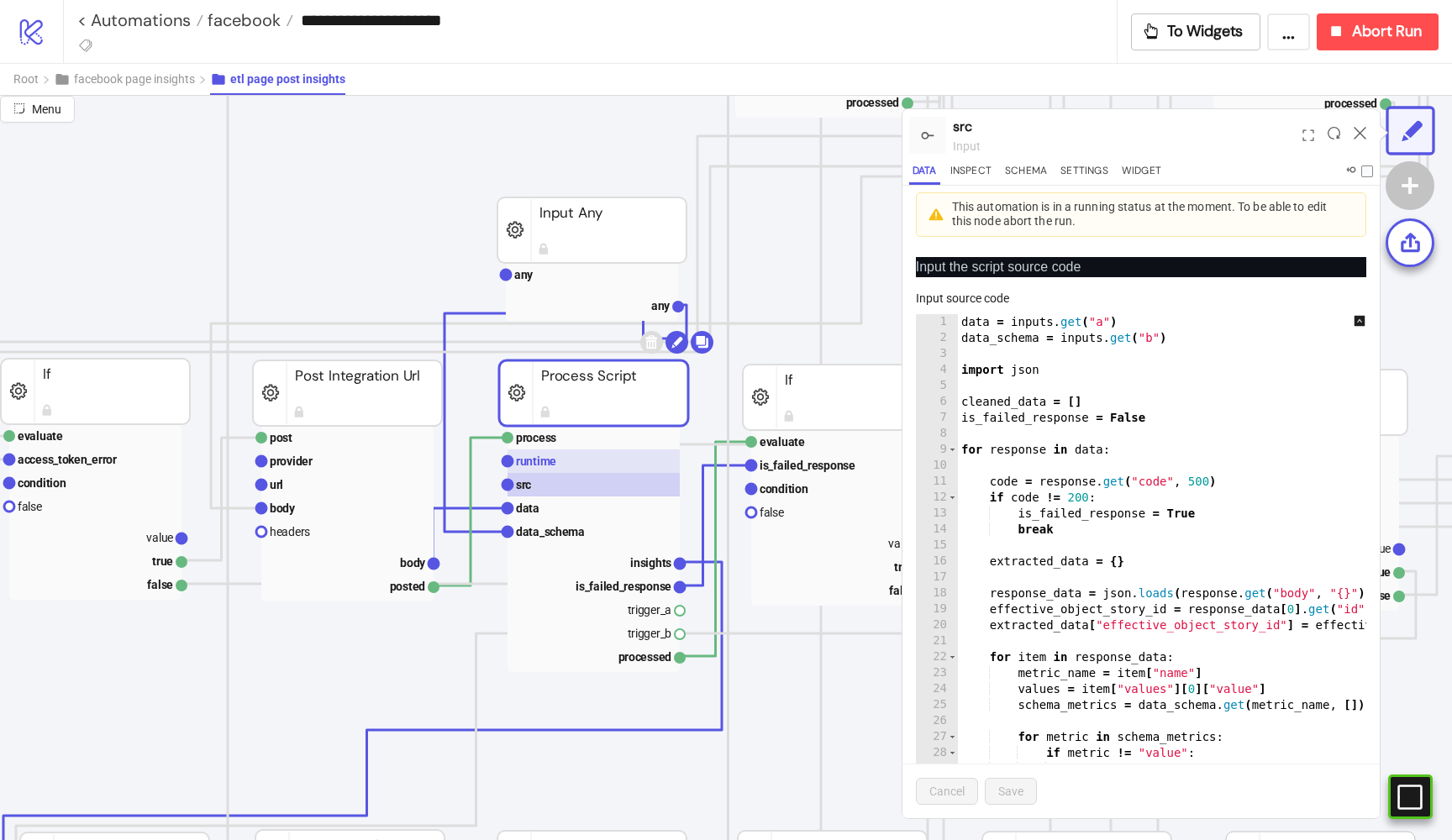
click at [568, 461] on rect at bounding box center [593, 461] width 172 height 23
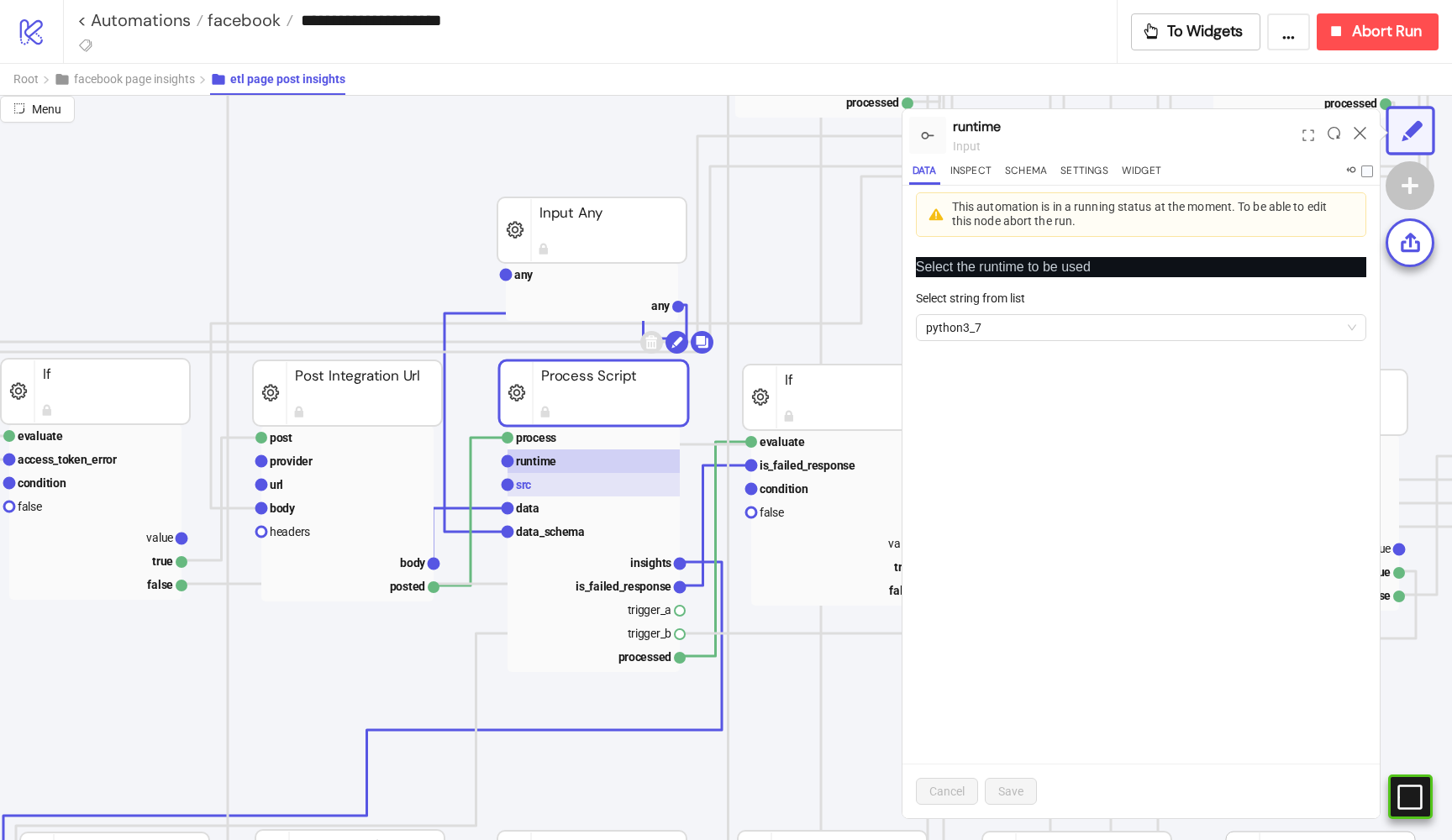
click at [558, 483] on rect at bounding box center [593, 485] width 172 height 23
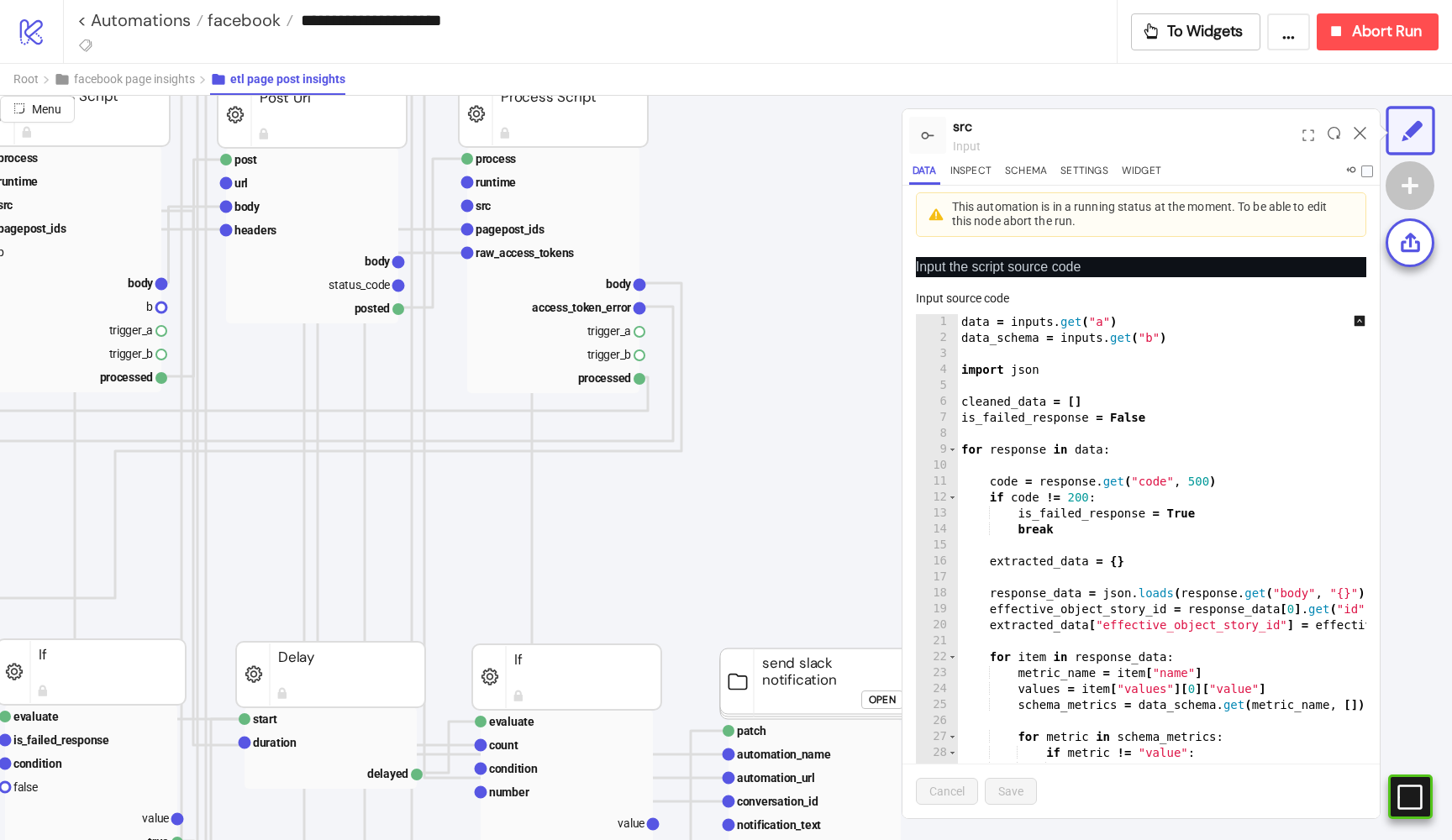
scroll to position [296, 950]
click at [548, 208] on rect at bounding box center [552, 205] width 172 height 23
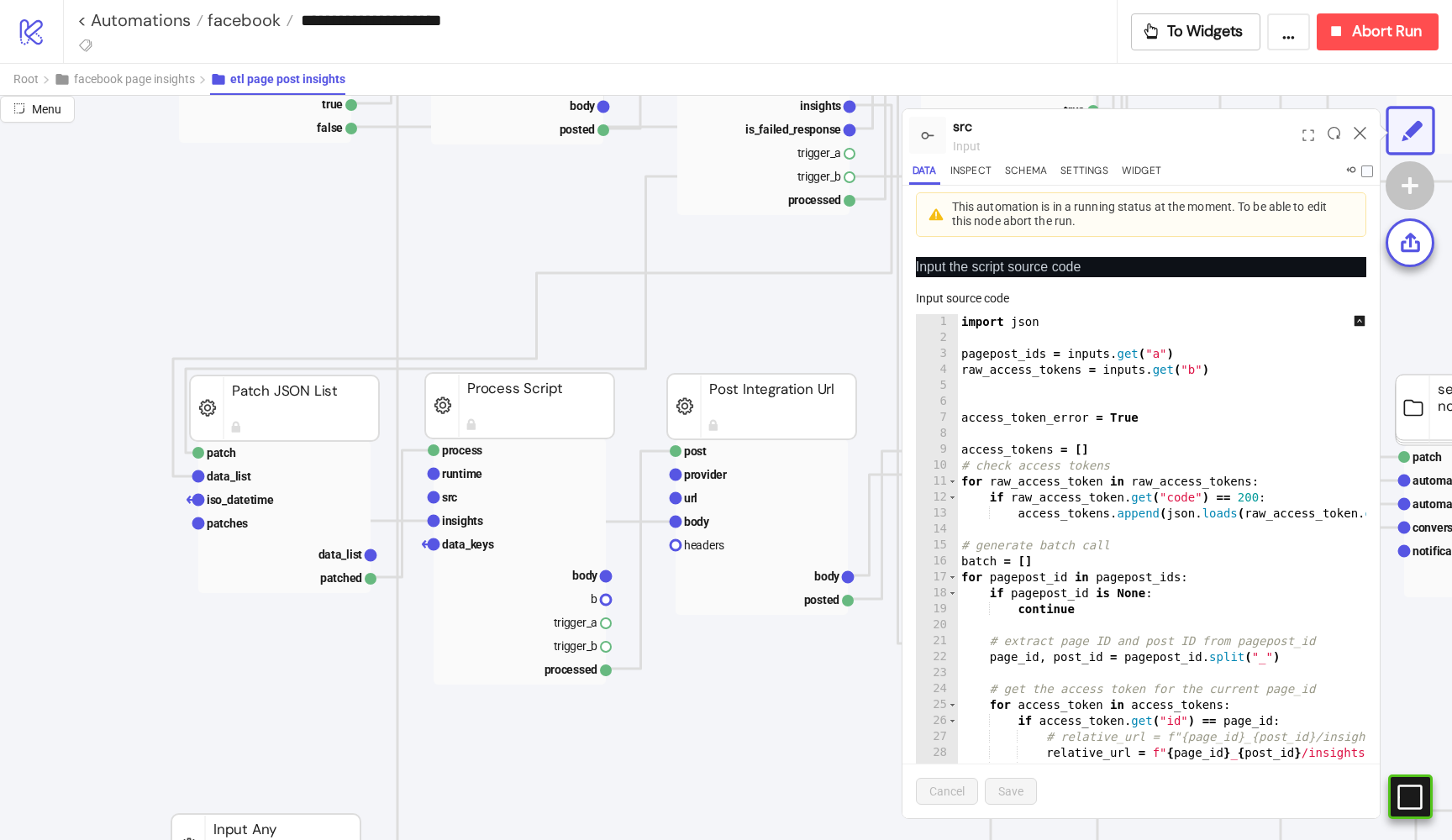
scroll to position [1030, 35]
click at [448, 496] on text "src" at bounding box center [449, 494] width 15 height 13
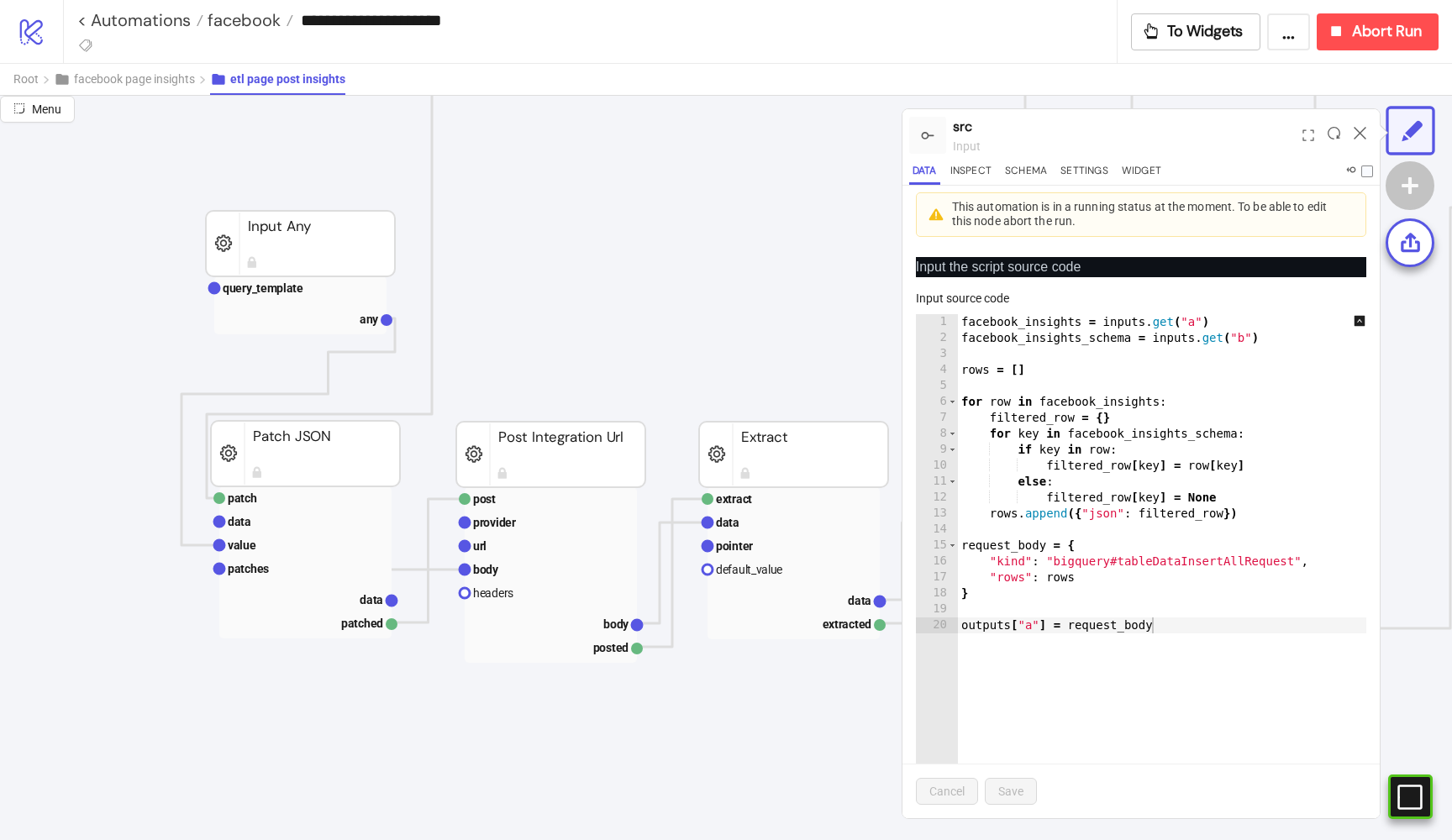
scroll to position [1617, 0]
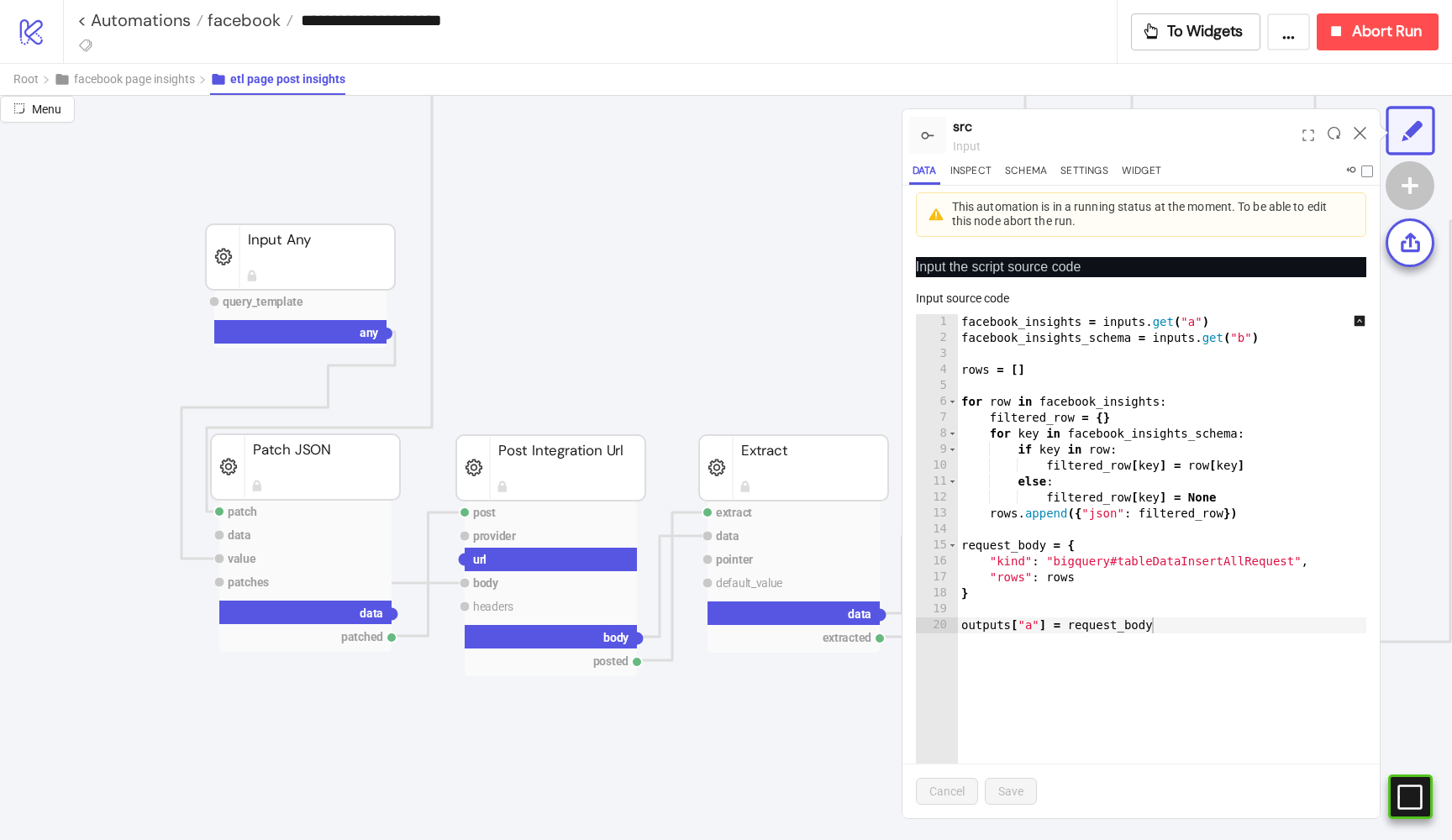
click at [462, 562] on circle at bounding box center [464, 559] width 10 height 10
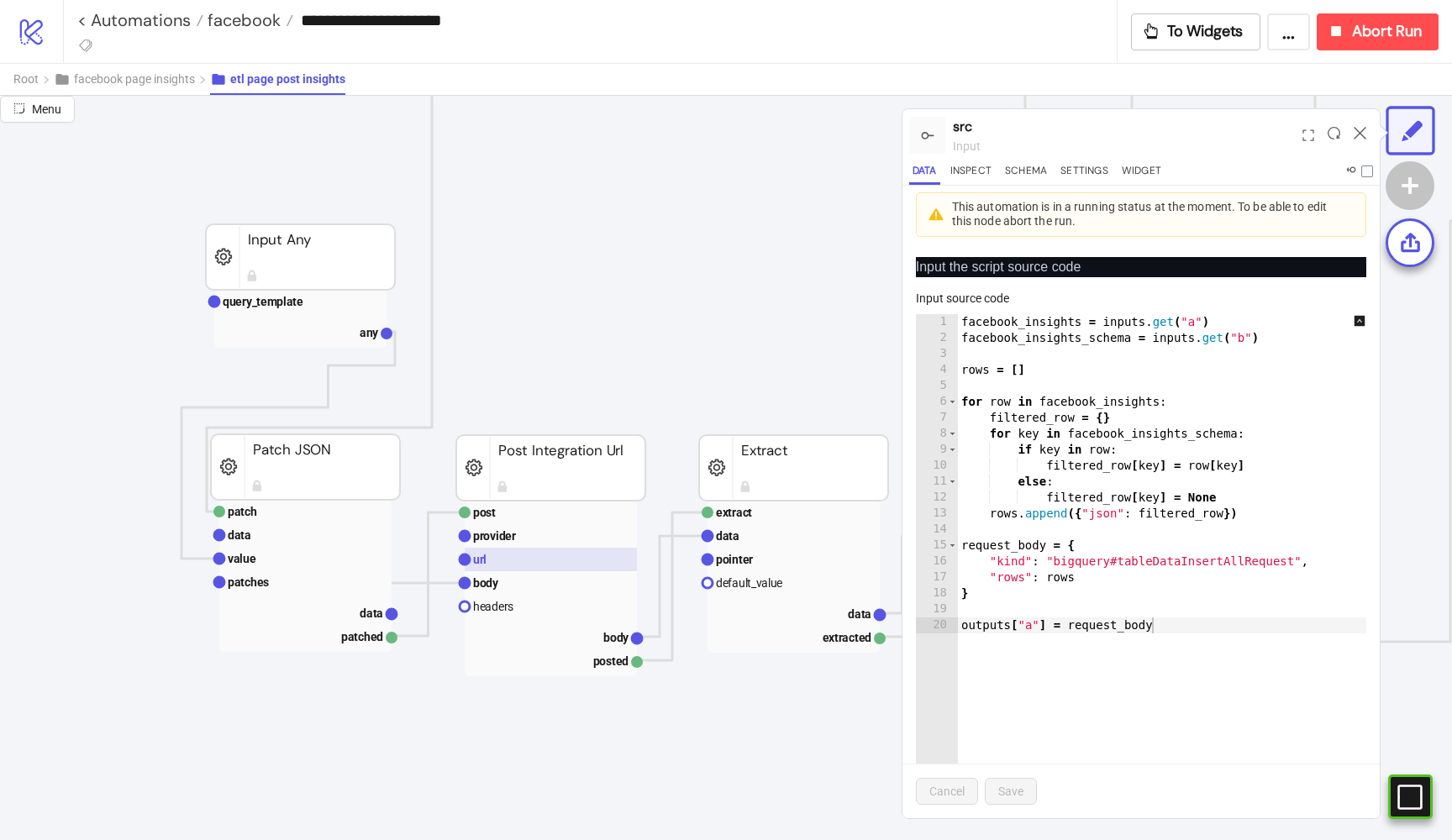
click at [485, 556] on text "url" at bounding box center [479, 559] width 13 height 13
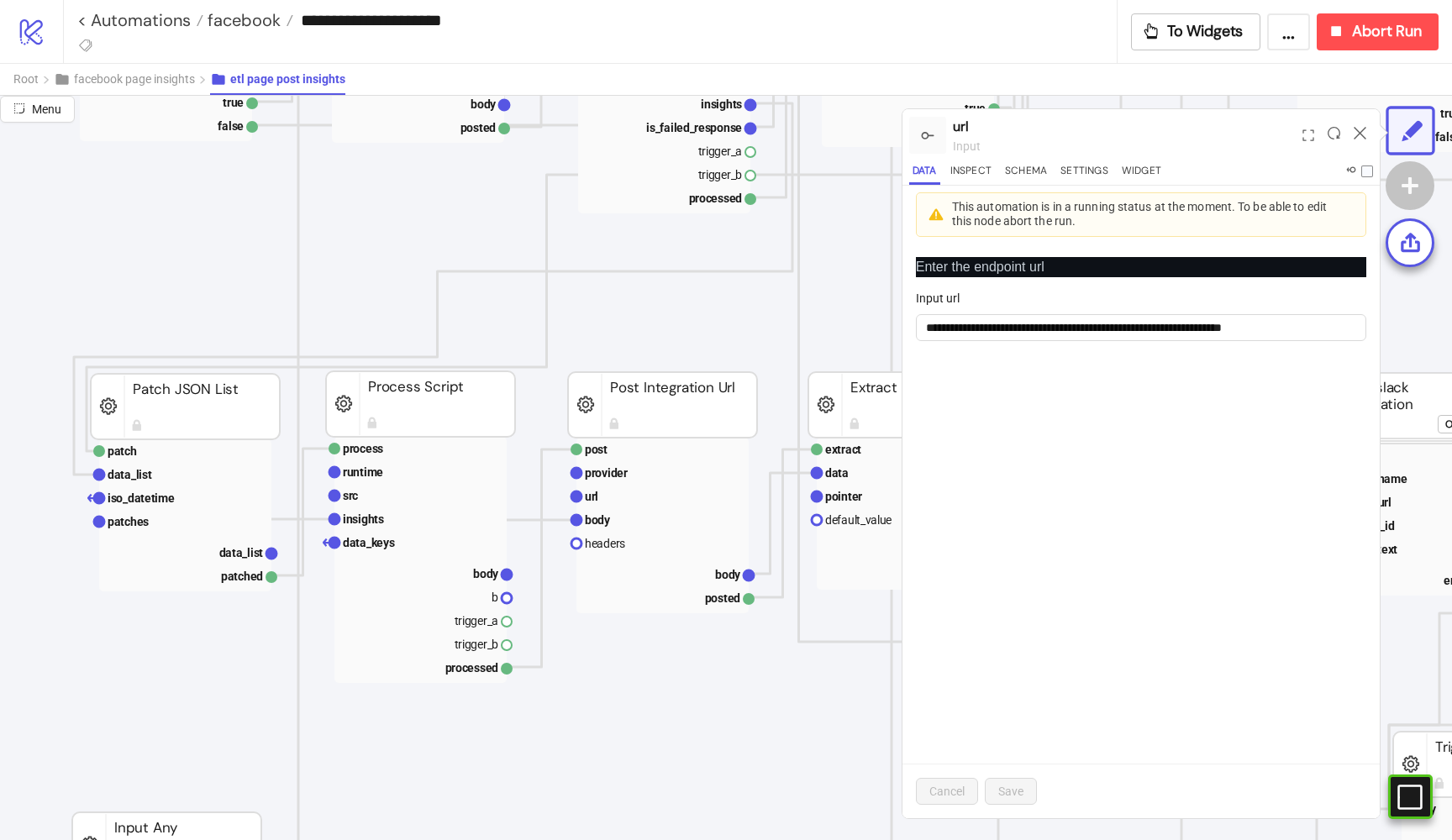
scroll to position [1029, 125]
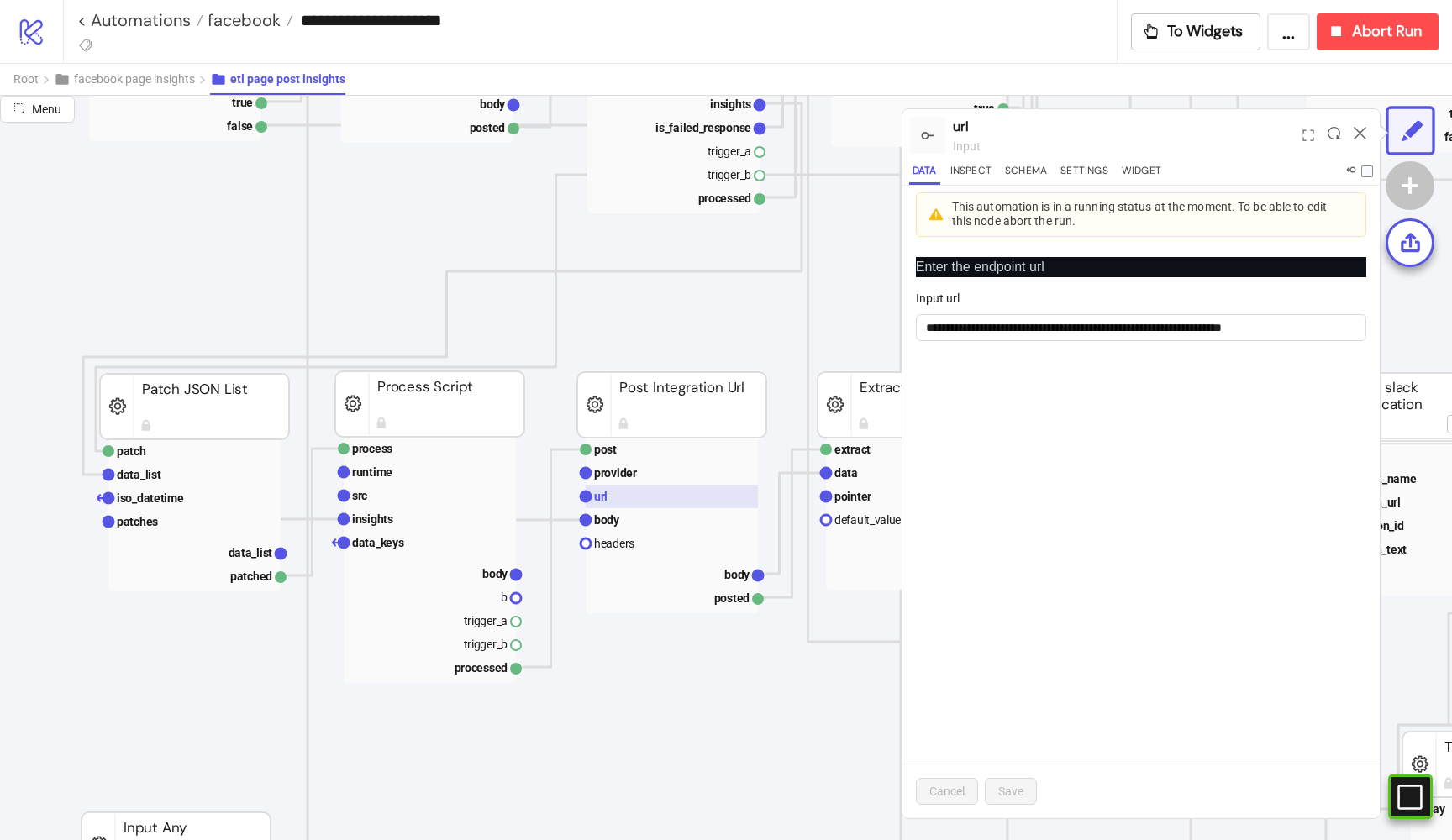
click at [603, 497] on text "url" at bounding box center [600, 496] width 13 height 13
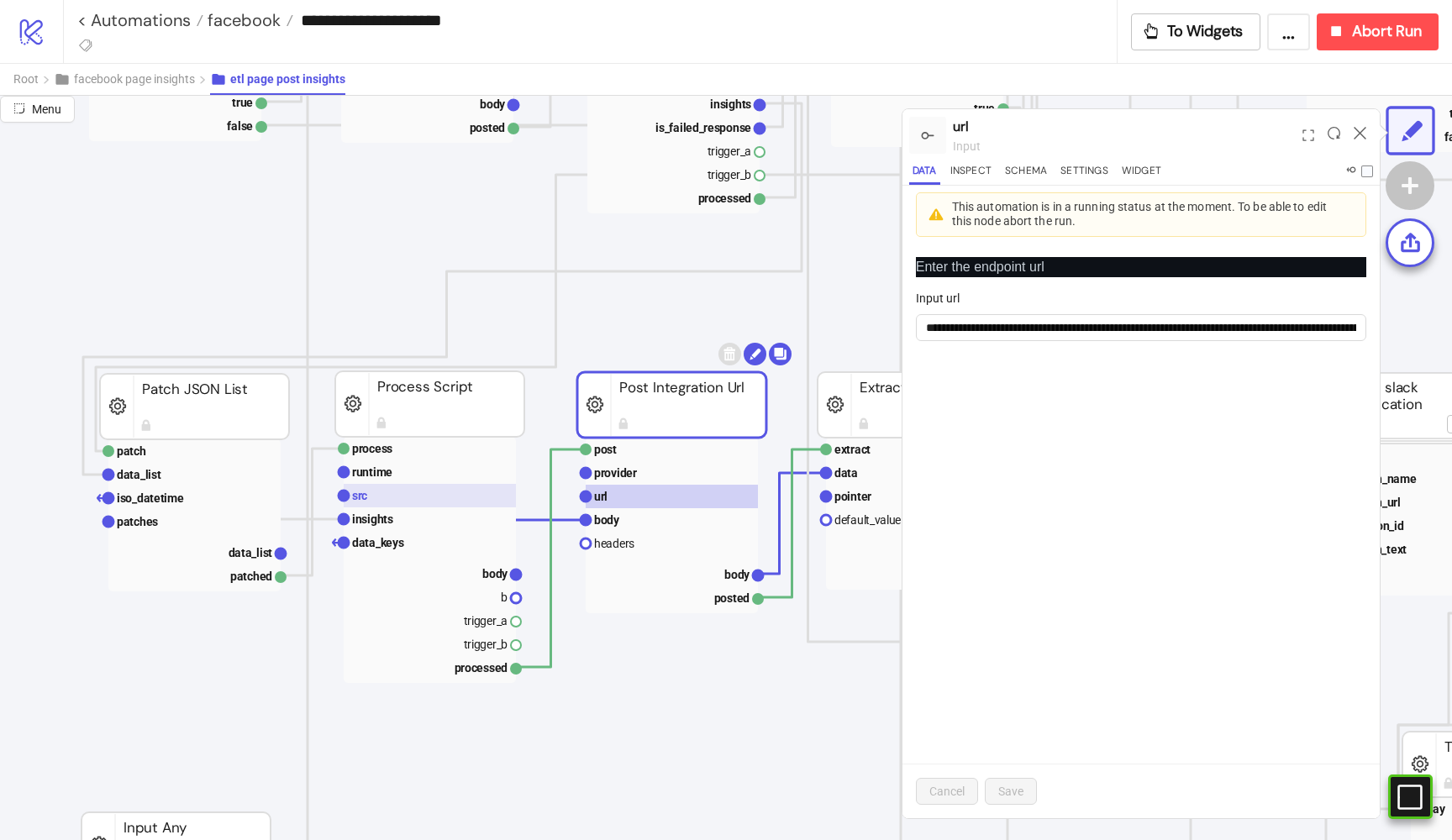
click at [366, 497] on text "src" at bounding box center [359, 495] width 15 height 13
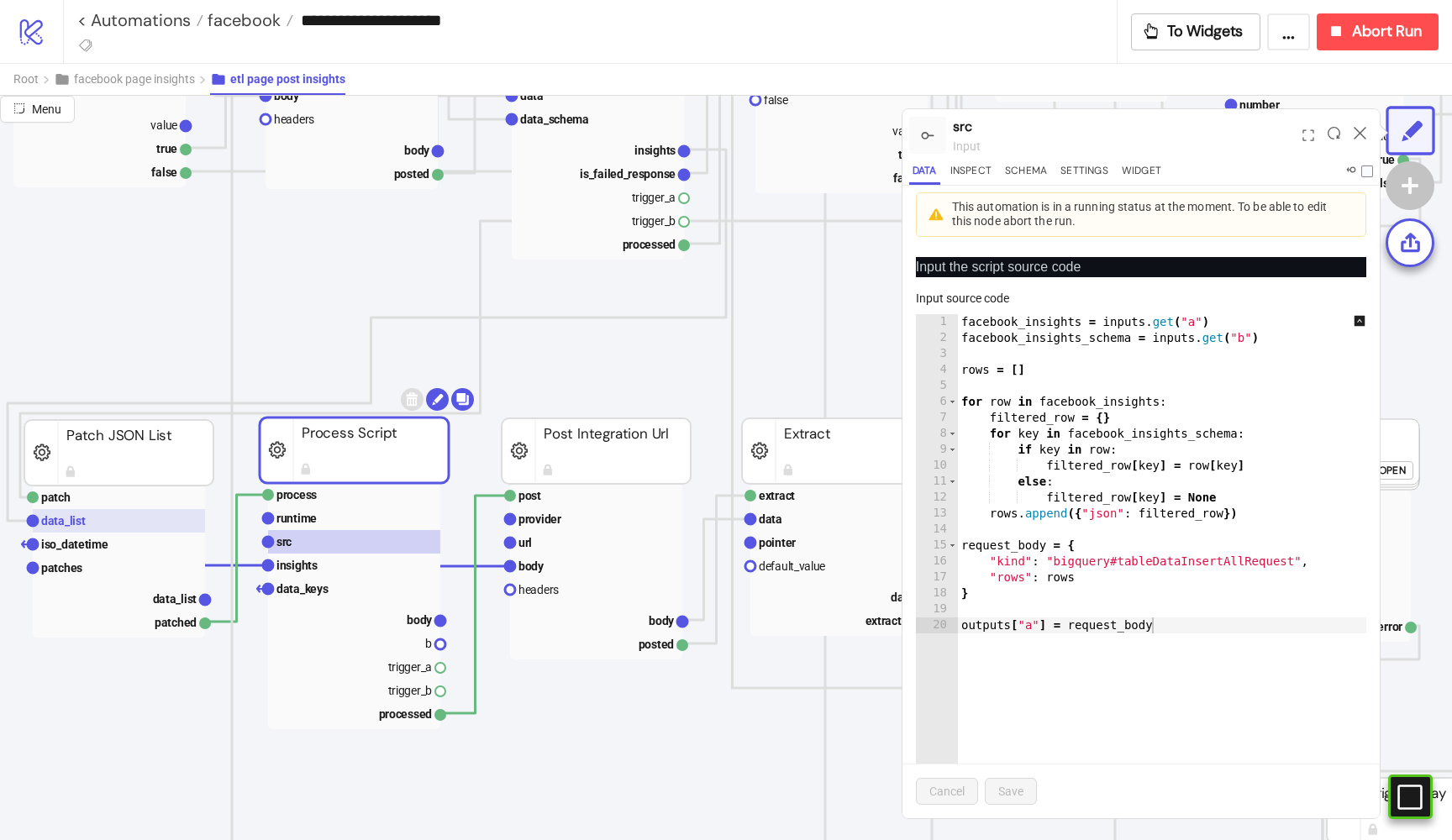
scroll to position [983, 192]
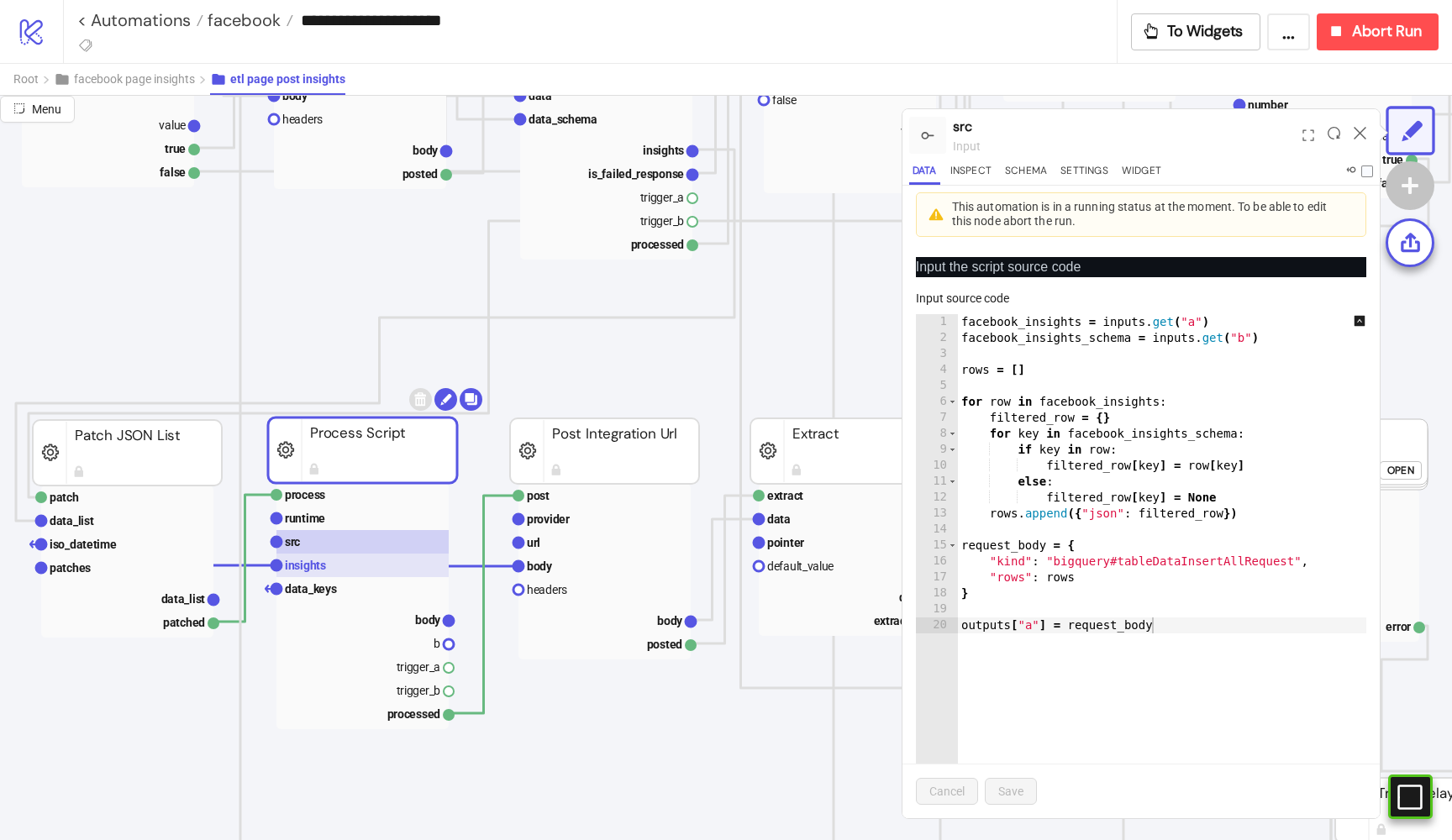
click at [303, 559] on text "insights" at bounding box center [306, 565] width 41 height 13
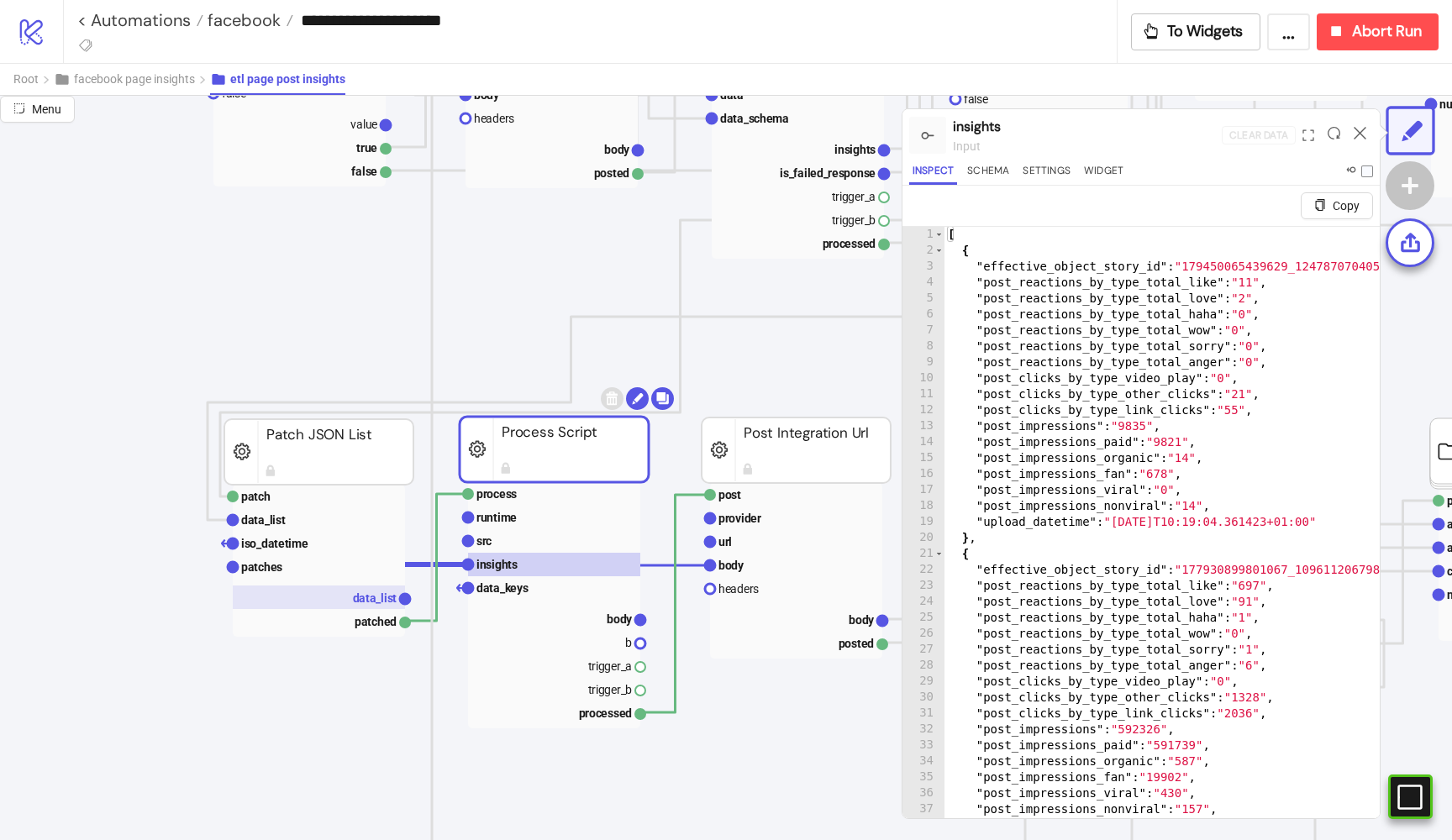
scroll to position [983, 0]
click at [298, 516] on rect at bounding box center [318, 520] width 172 height 23
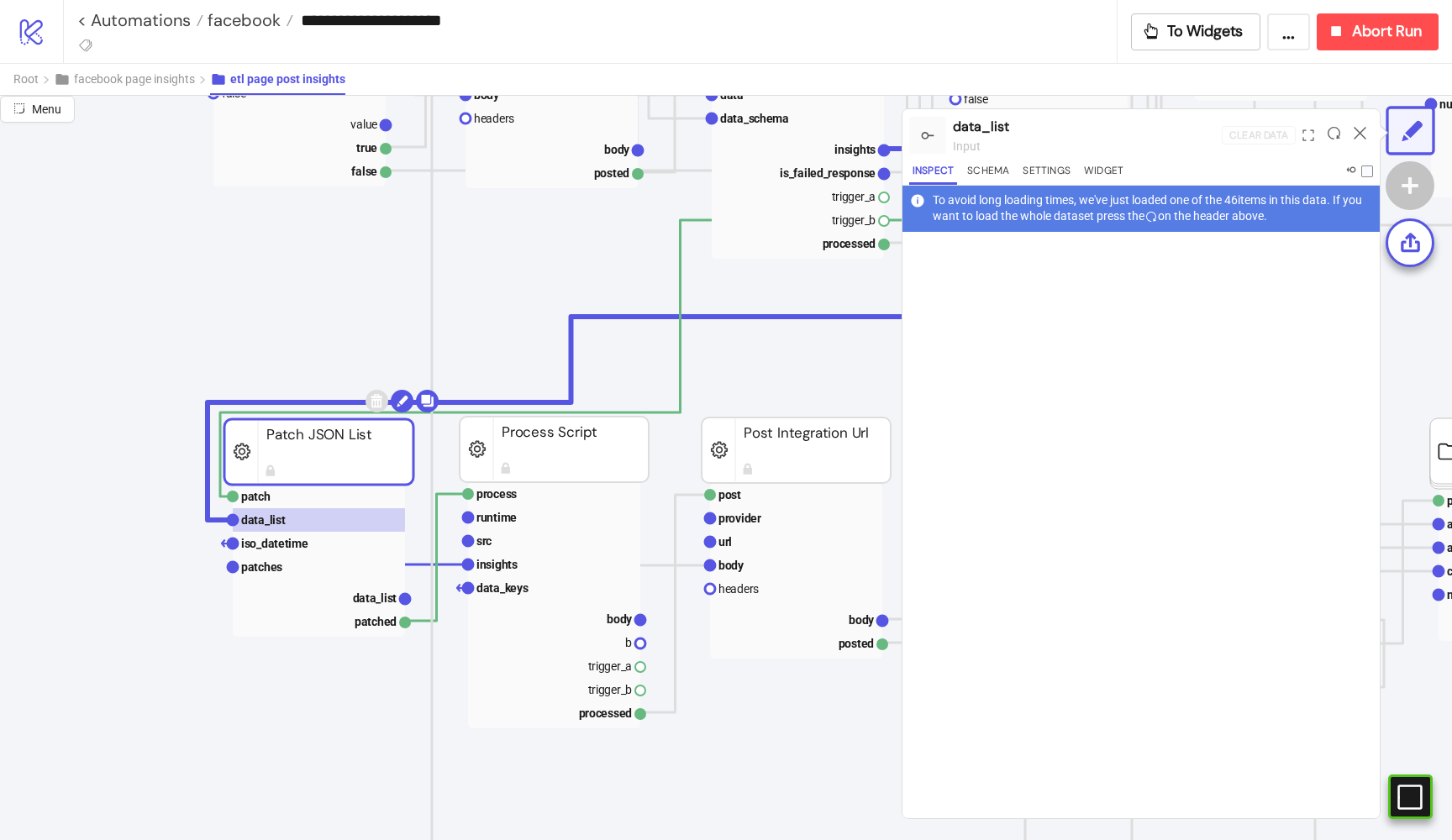
click at [1330, 144] on div at bounding box center [1334, 135] width 26 height 45
click at [1330, 135] on icon at bounding box center [1334, 133] width 12 height 12
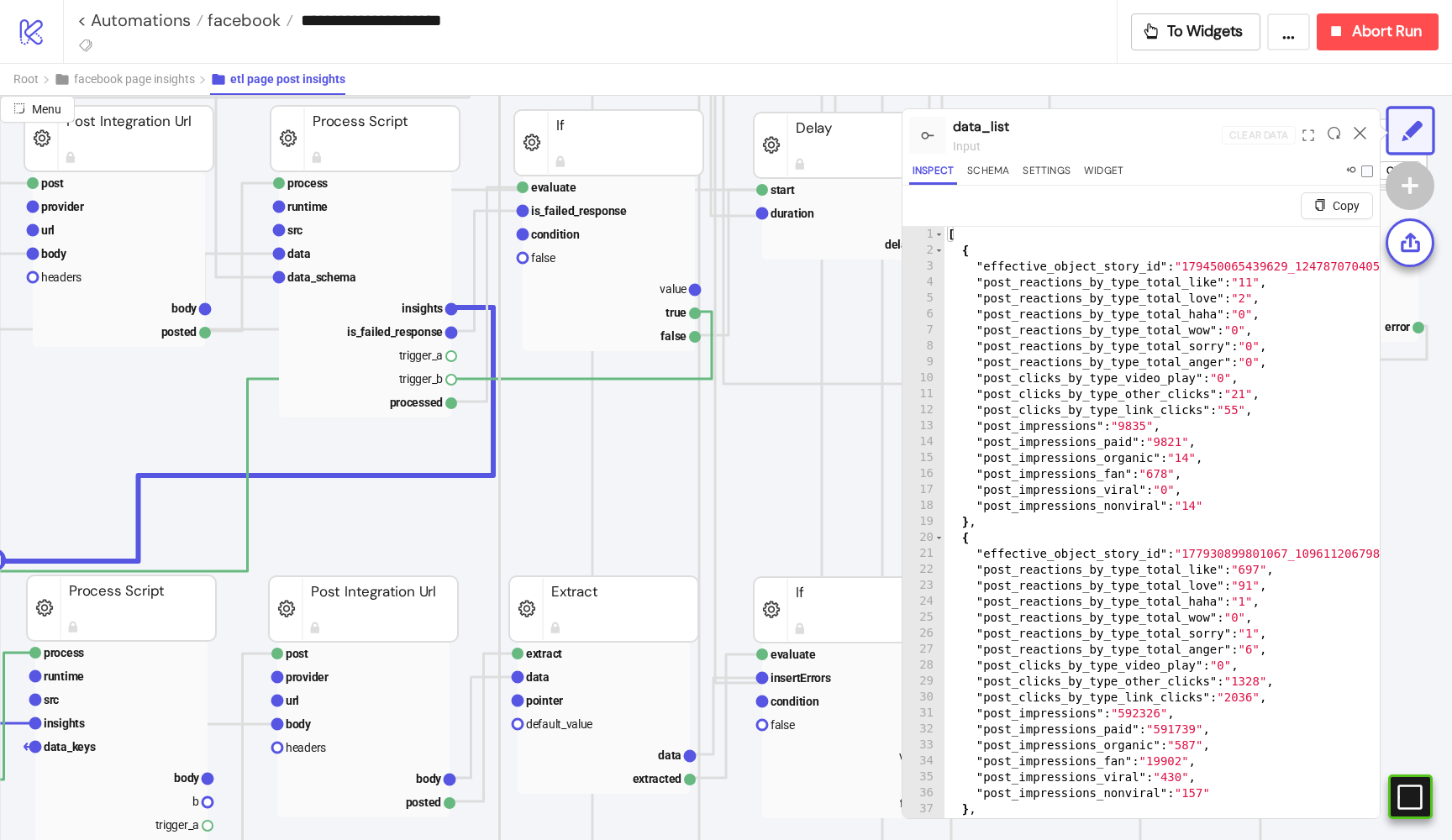
scroll to position [785, 433]
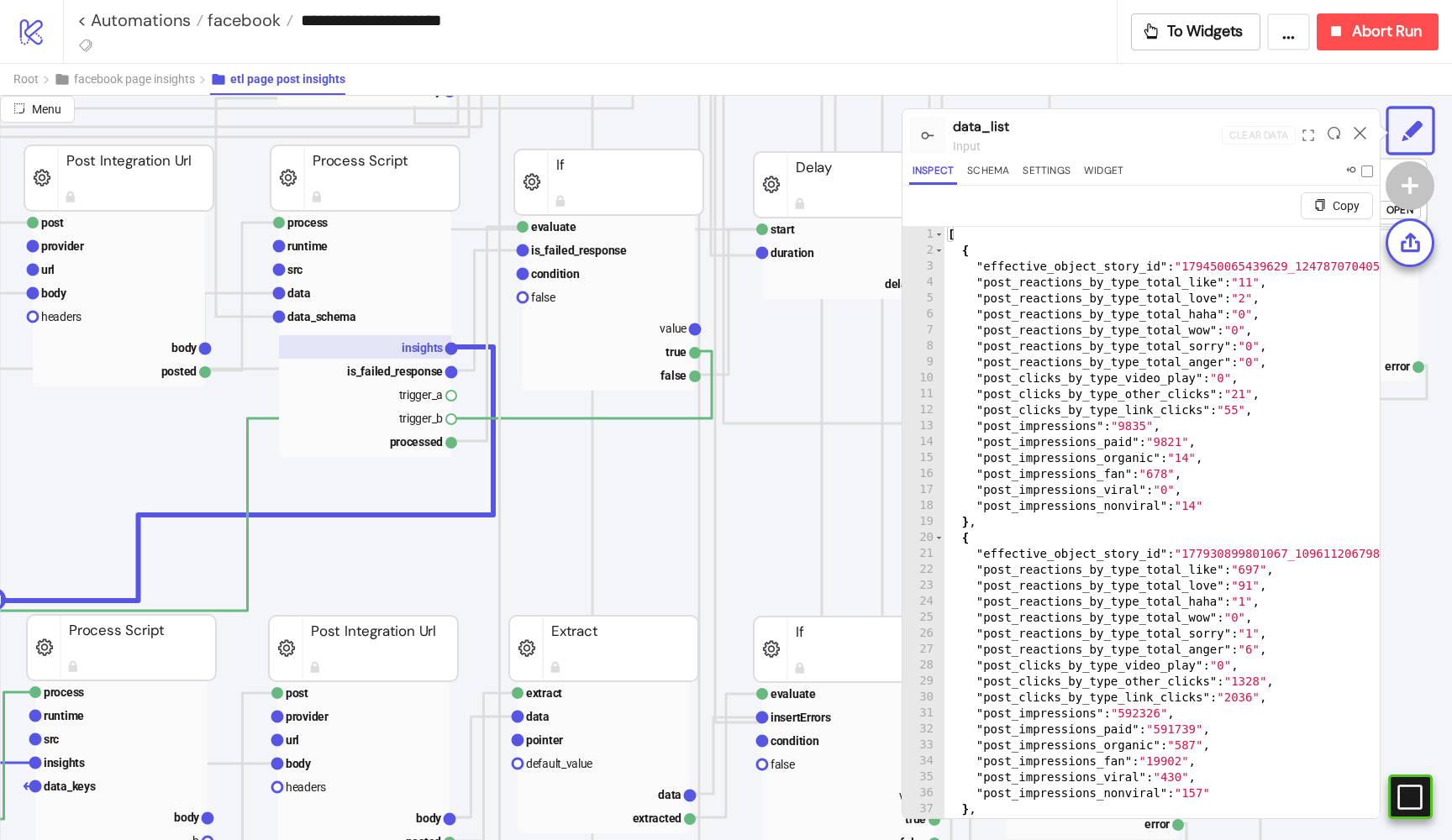
click at [399, 347] on rect at bounding box center [364, 347] width 172 height 23
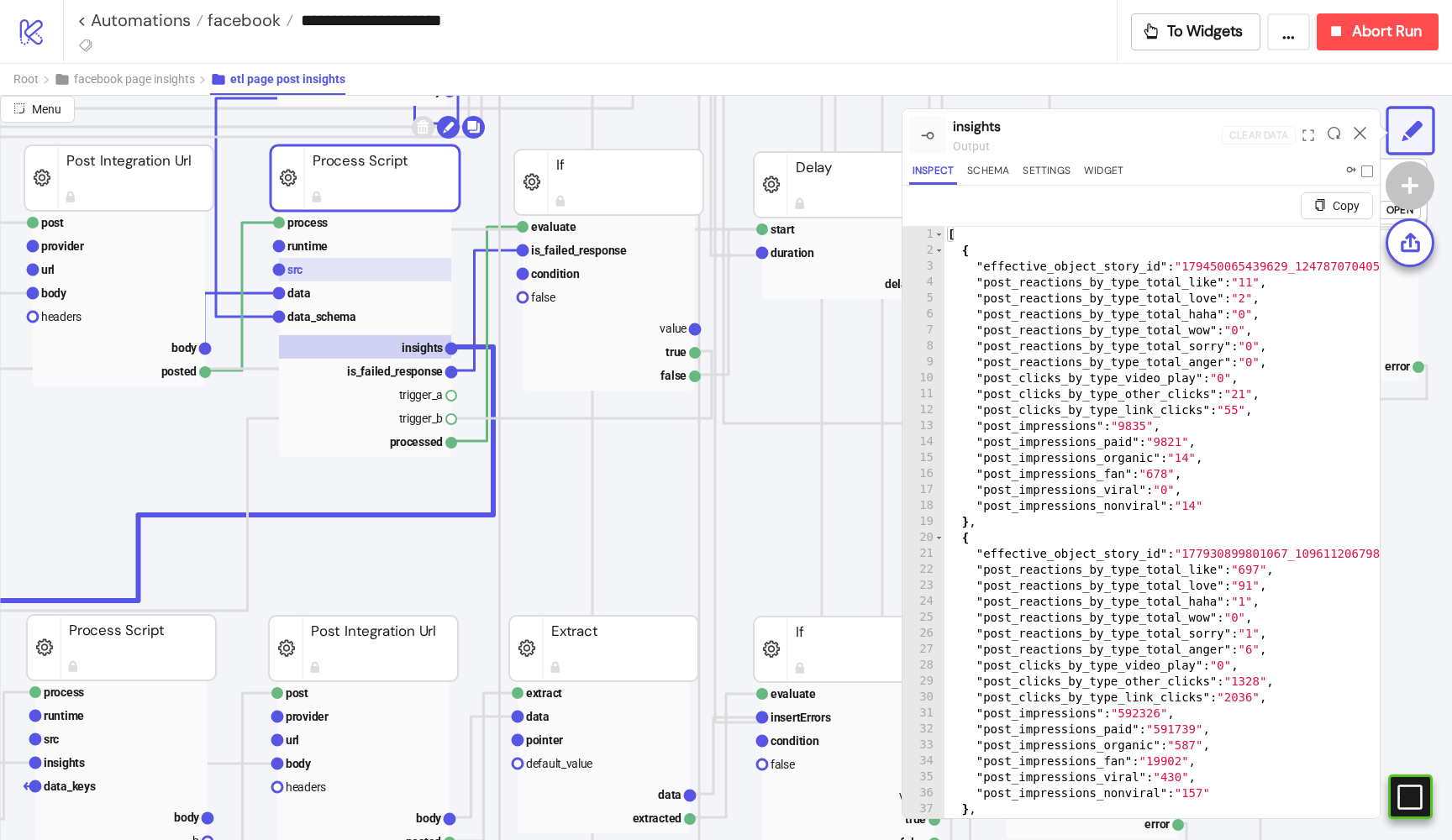
click at [358, 275] on rect at bounding box center [364, 270] width 172 height 23
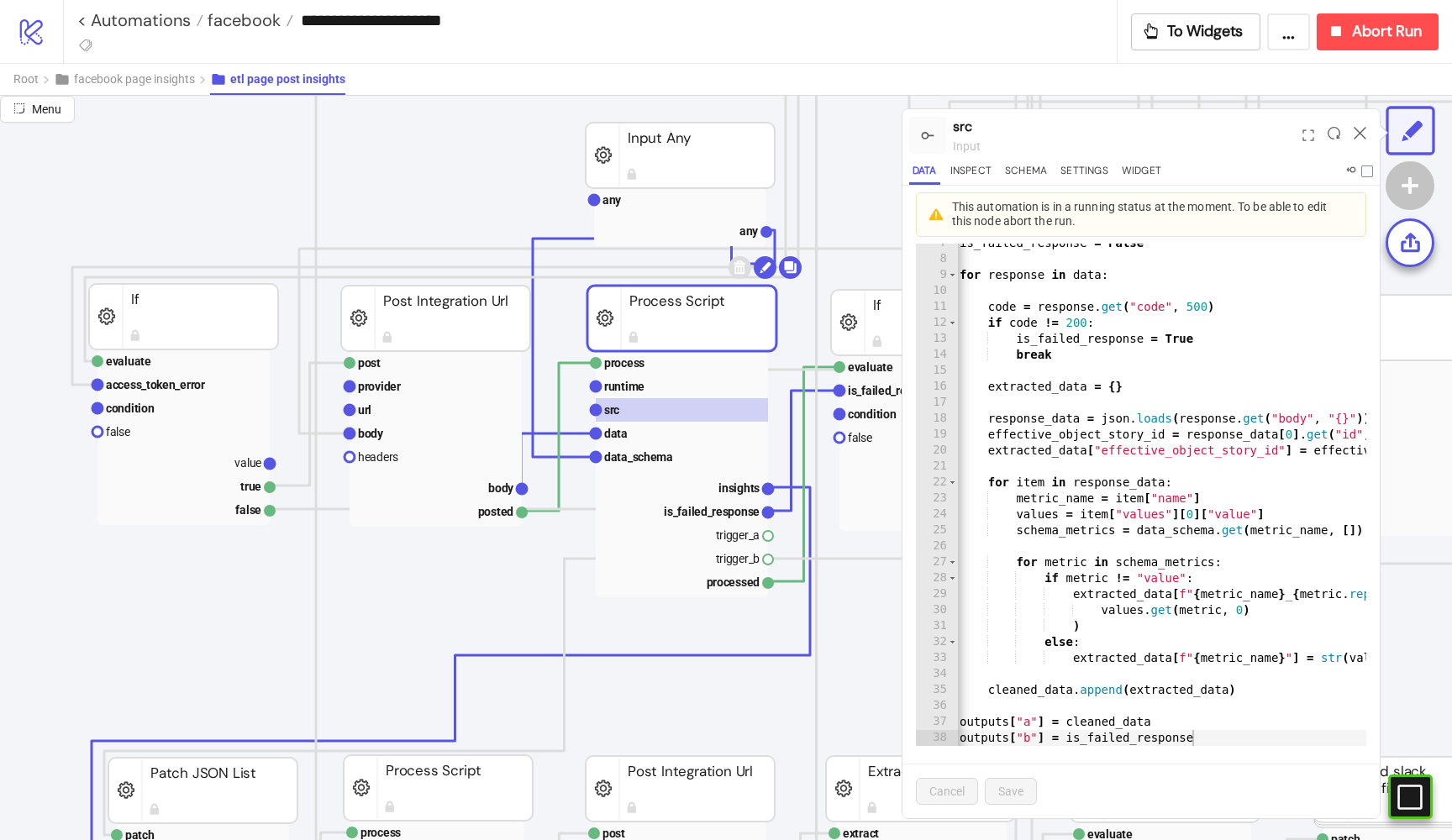
scroll to position [645, 113]
click at [624, 430] on text "data" at bounding box center [618, 433] width 23 height 13
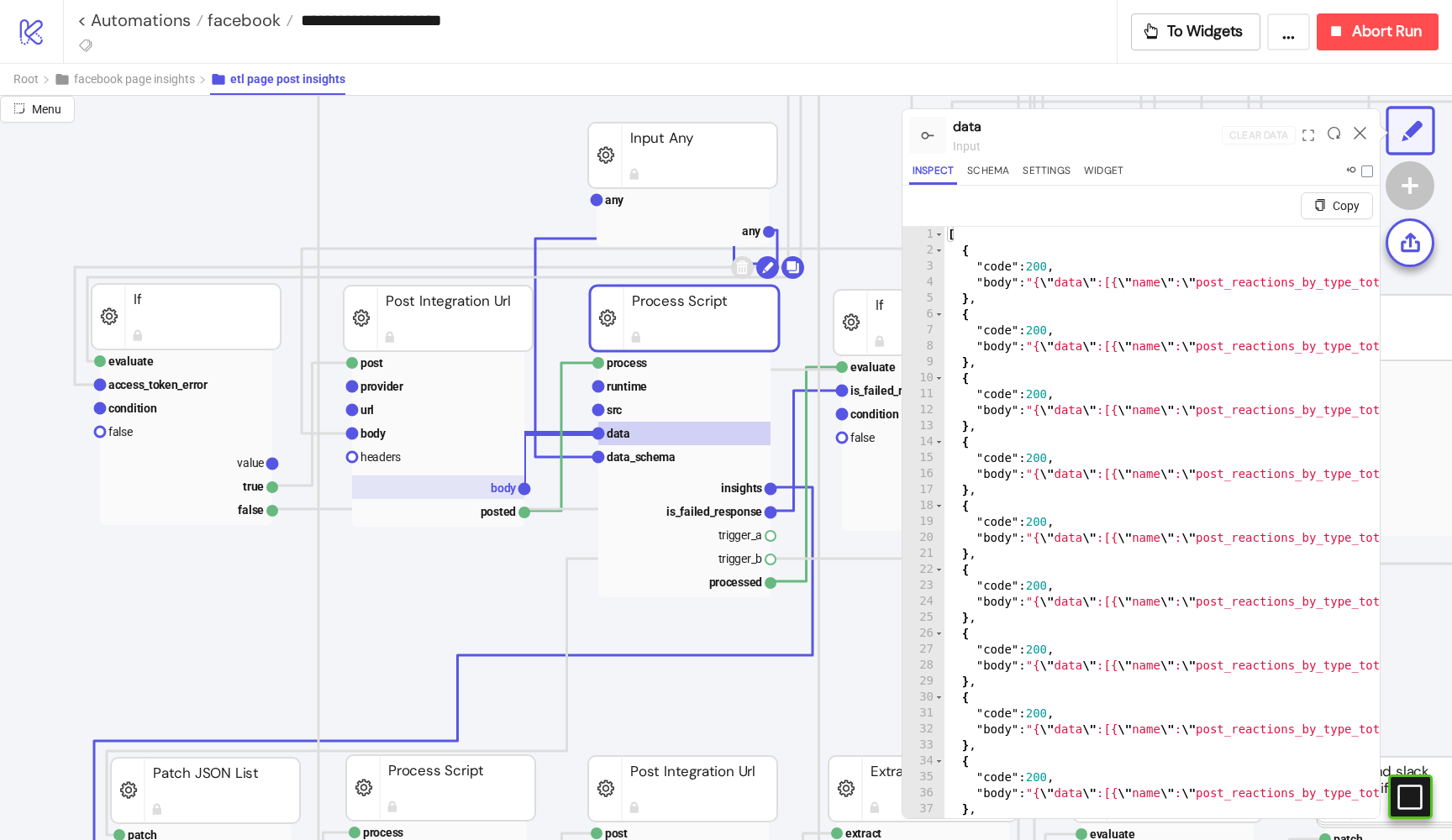
click at [489, 490] on rect at bounding box center [437, 487] width 172 height 23
click at [488, 488] on rect at bounding box center [437, 487] width 172 height 23
click at [371, 404] on text "url" at bounding box center [367, 410] width 13 height 13
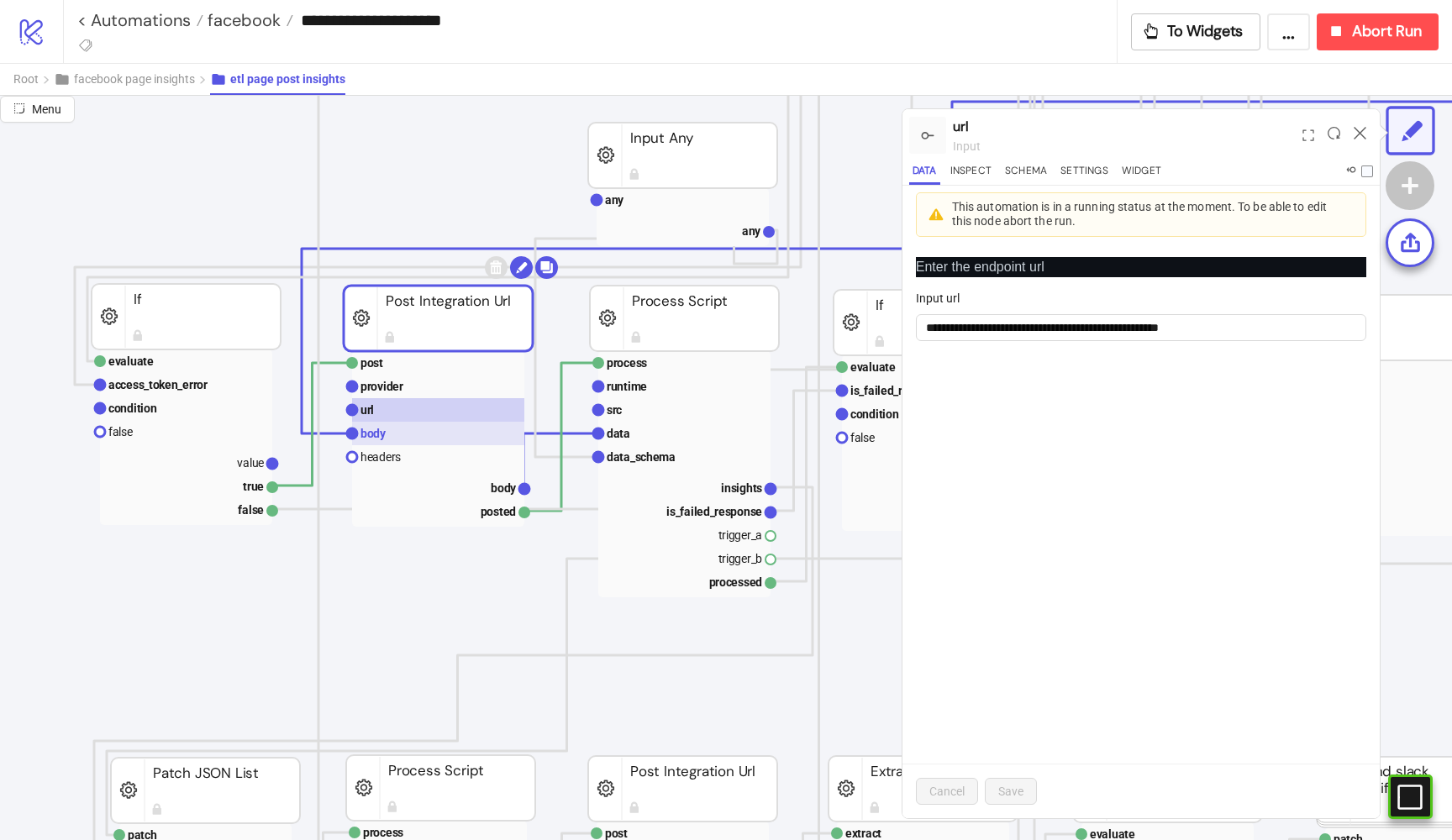
click at [375, 437] on text "body" at bounding box center [373, 433] width 26 height 13
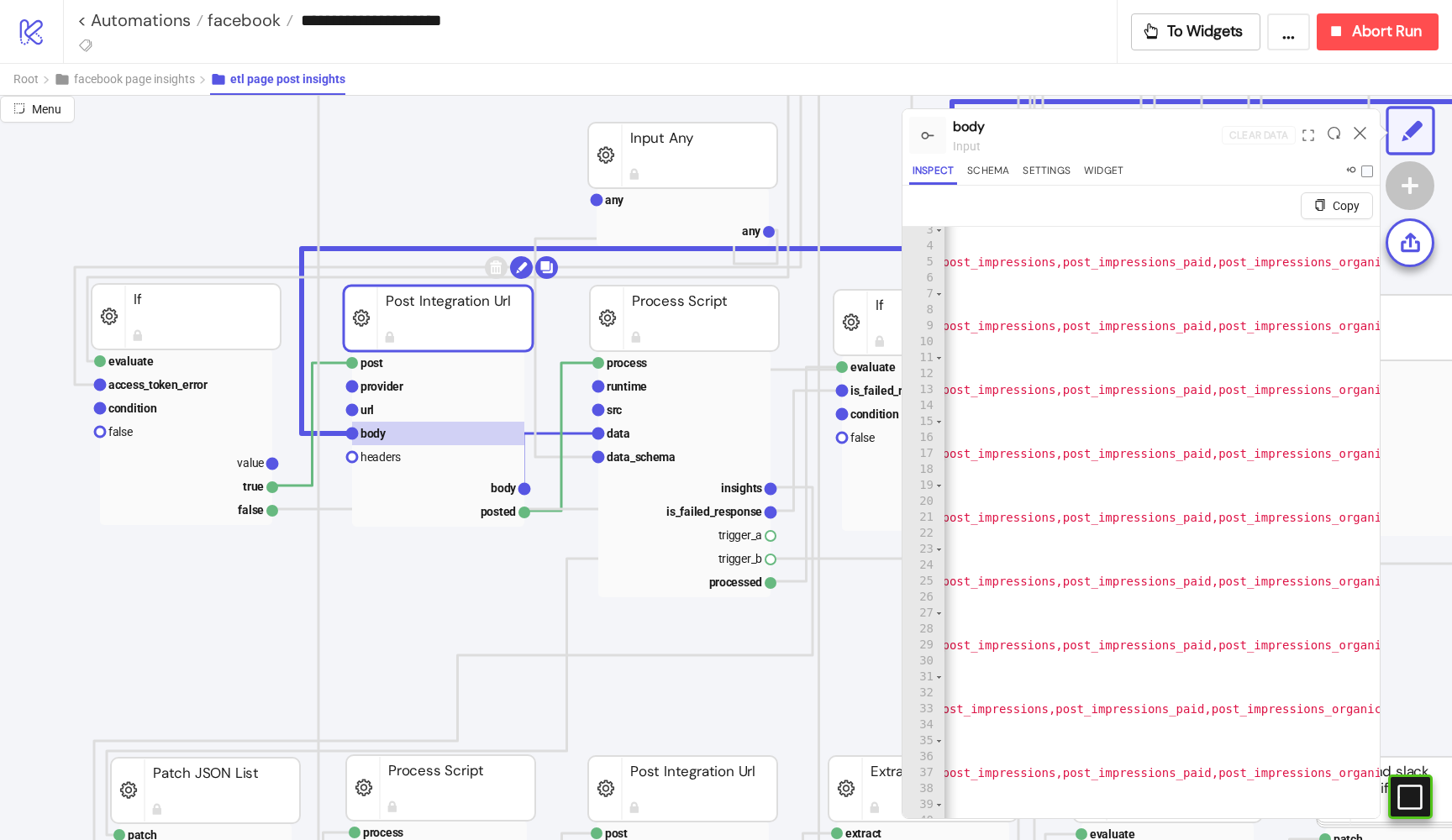
scroll to position [0, 0]
